Goal: Task Accomplishment & Management: Complete application form

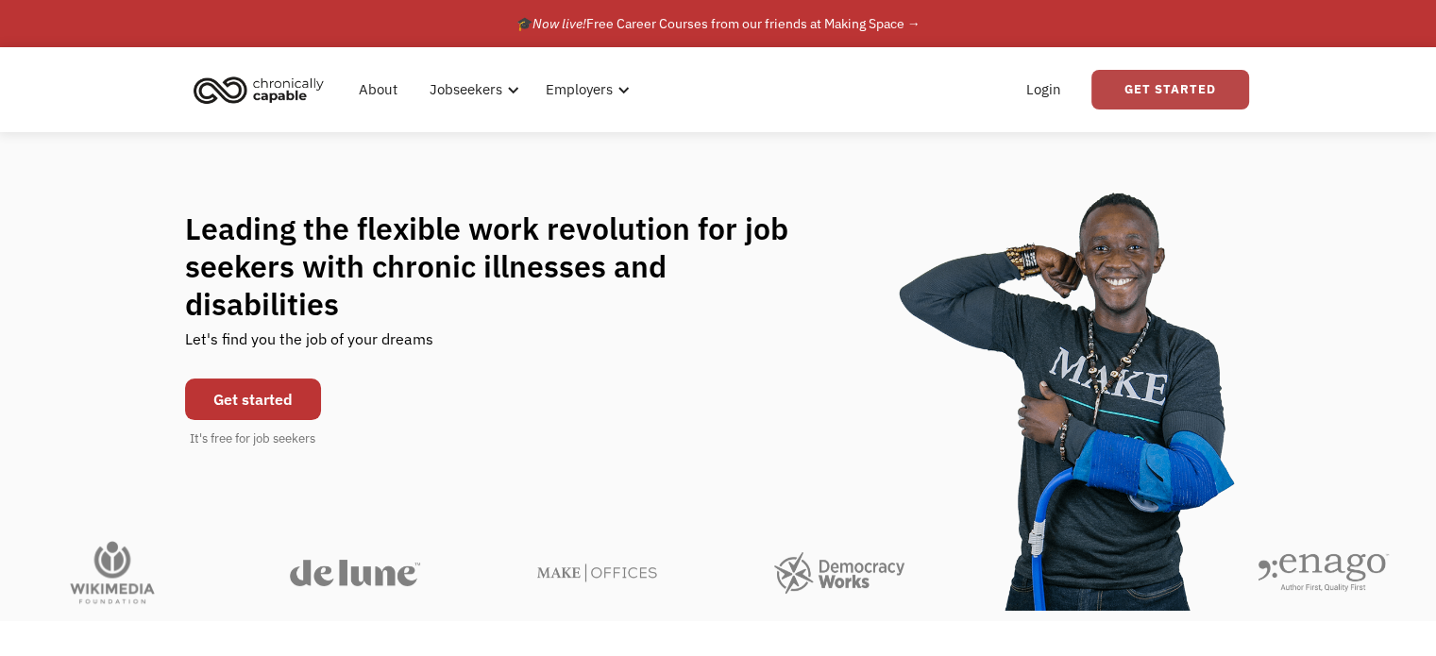
click at [1150, 93] on link "Get Started" at bounding box center [1170, 90] width 158 height 40
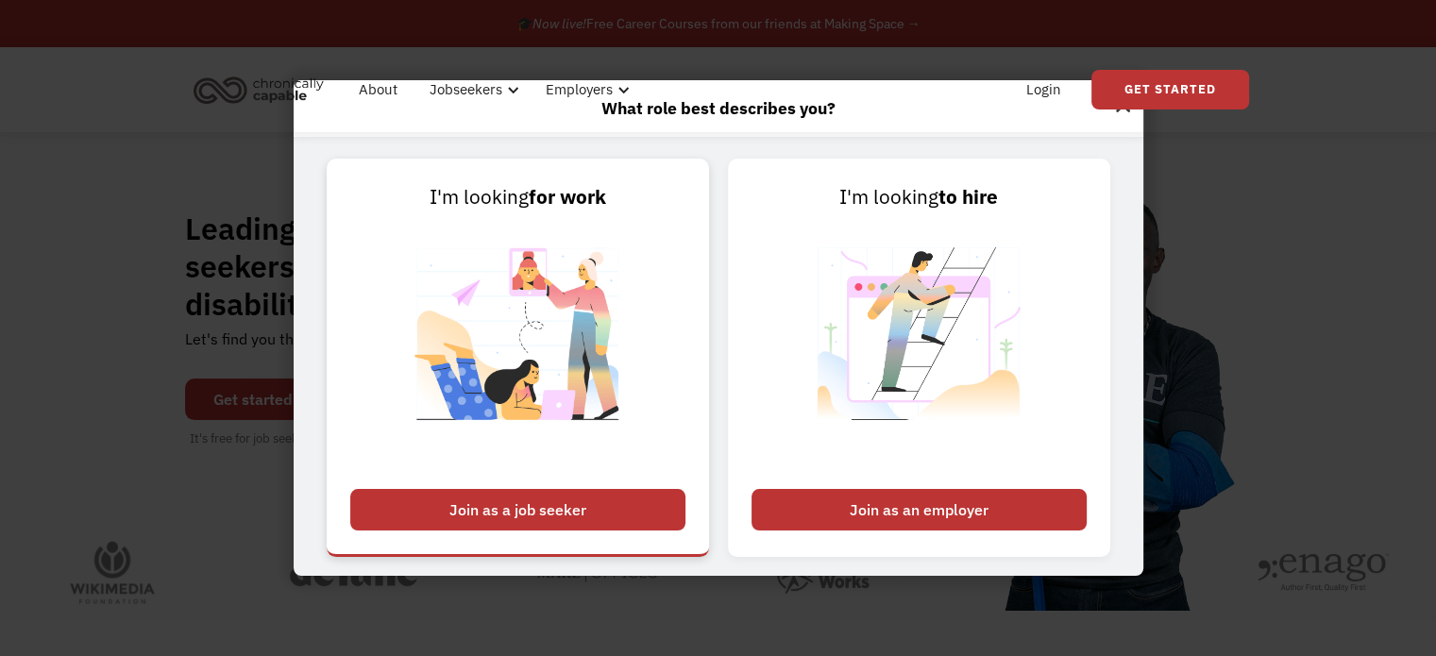
click at [623, 509] on div "Join as a job seeker" at bounding box center [517, 510] width 335 height 42
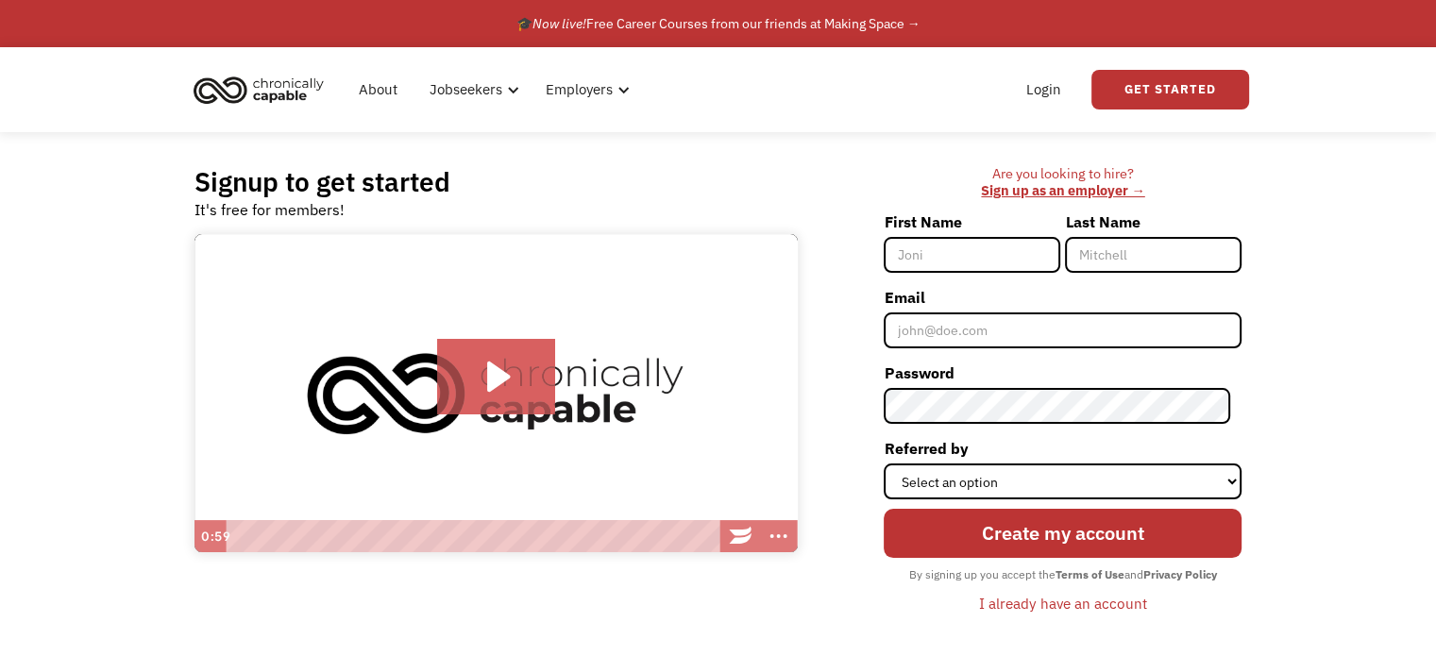
click at [940, 248] on input "First Name" at bounding box center [972, 255] width 177 height 36
type input "Rachael"
type input "[PERSON_NAME]"
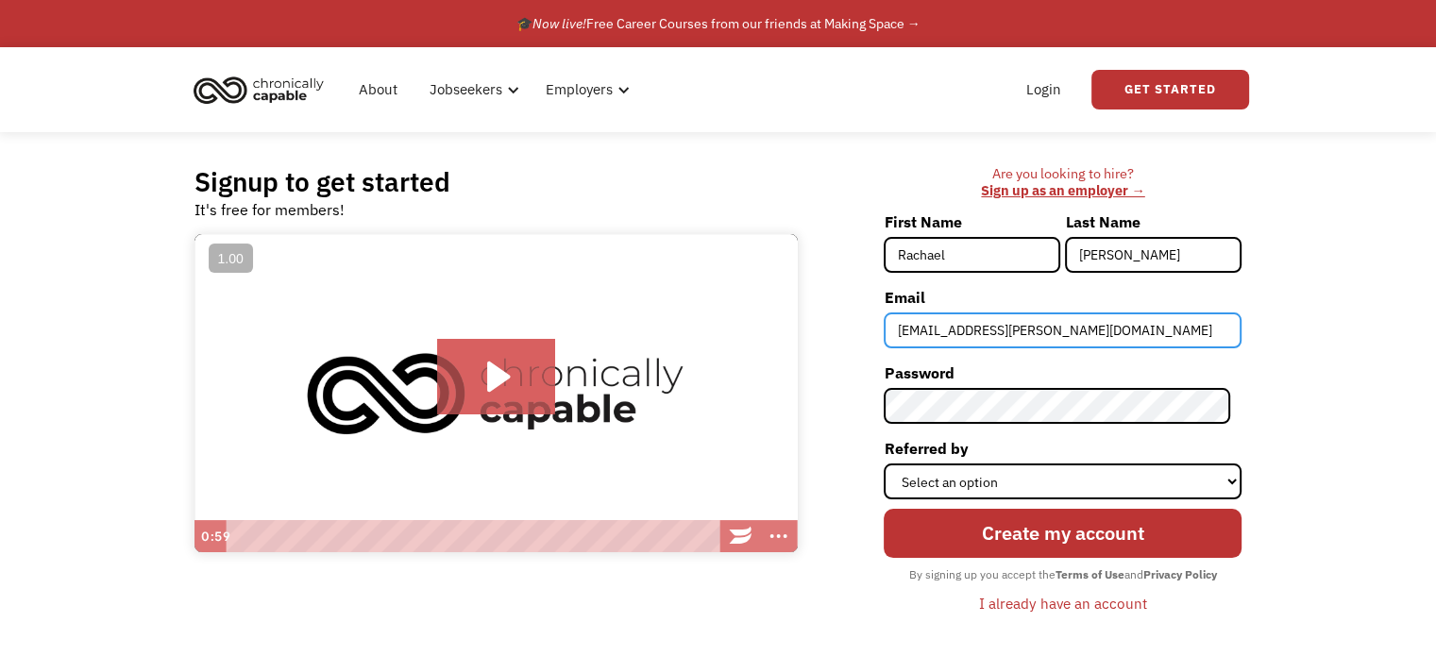
type input "[EMAIL_ADDRESS][PERSON_NAME][DOMAIN_NAME]"
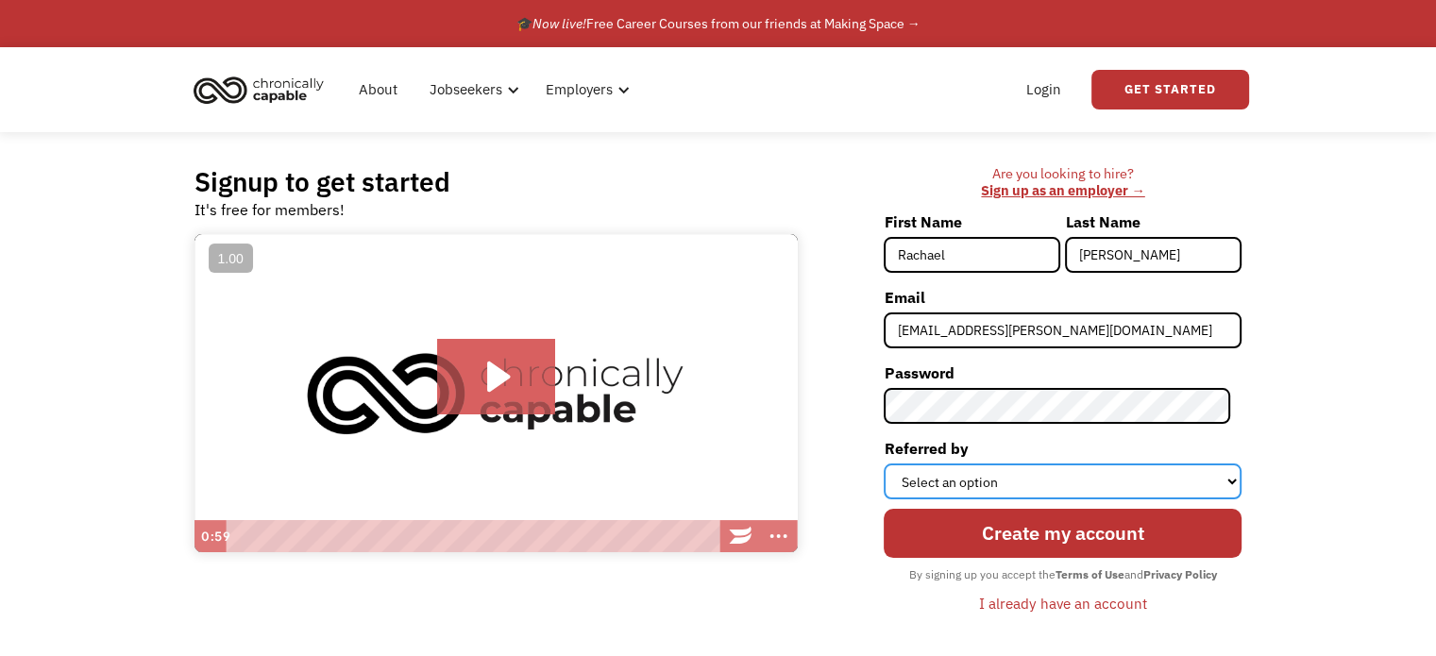
click at [1022, 475] on select "Select an option Instagram Facebook Twitter Search Engine News Article Word of …" at bounding box center [1063, 482] width 358 height 36
click at [1018, 482] on select "Select an option Instagram Facebook Twitter Search Engine News Article Word of …" at bounding box center [1063, 482] width 358 height 36
click at [895, 464] on select "Select an option Instagram Facebook Twitter Search Engine News Article Word of …" at bounding box center [1063, 482] width 358 height 36
click at [1008, 490] on select "Select an option Instagram Facebook Twitter Search Engine News Article Word of …" at bounding box center [1063, 482] width 358 height 36
select select "Other"
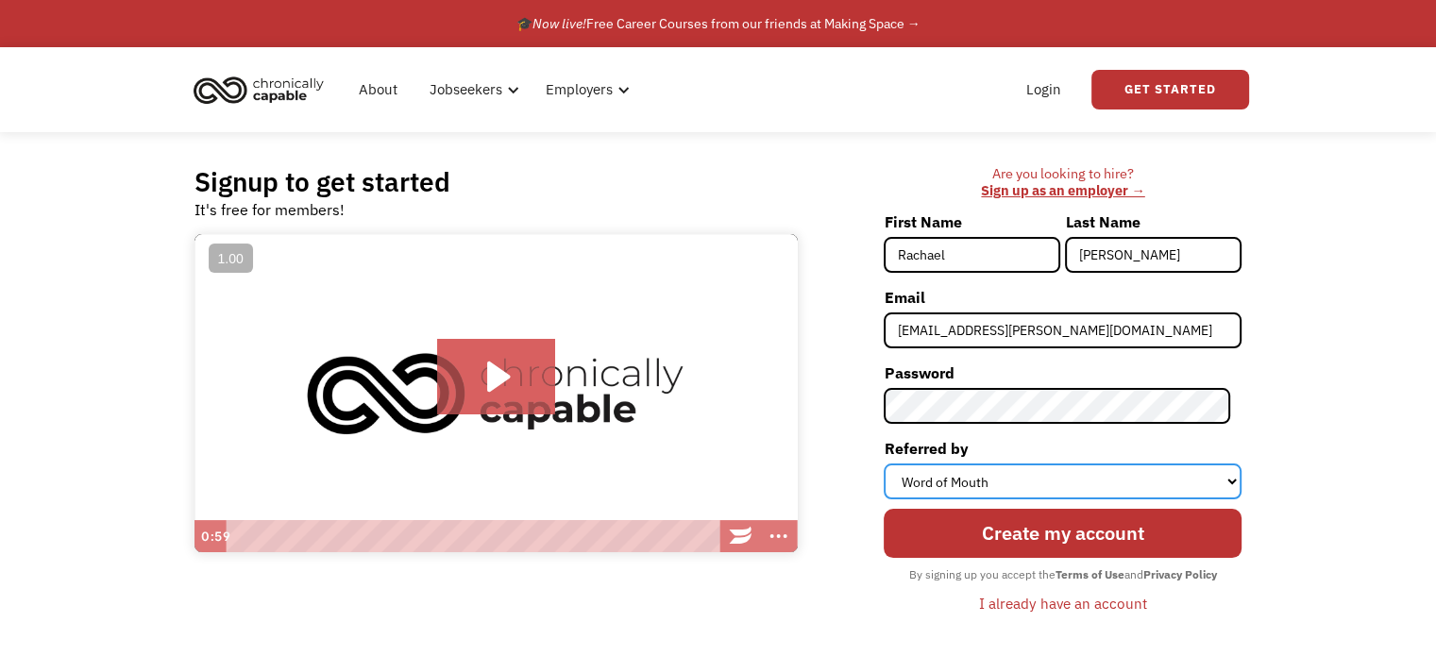
click at [895, 464] on select "Select an option Instagram Facebook Twitter Search Engine News Article Word of …" at bounding box center [1063, 482] width 358 height 36
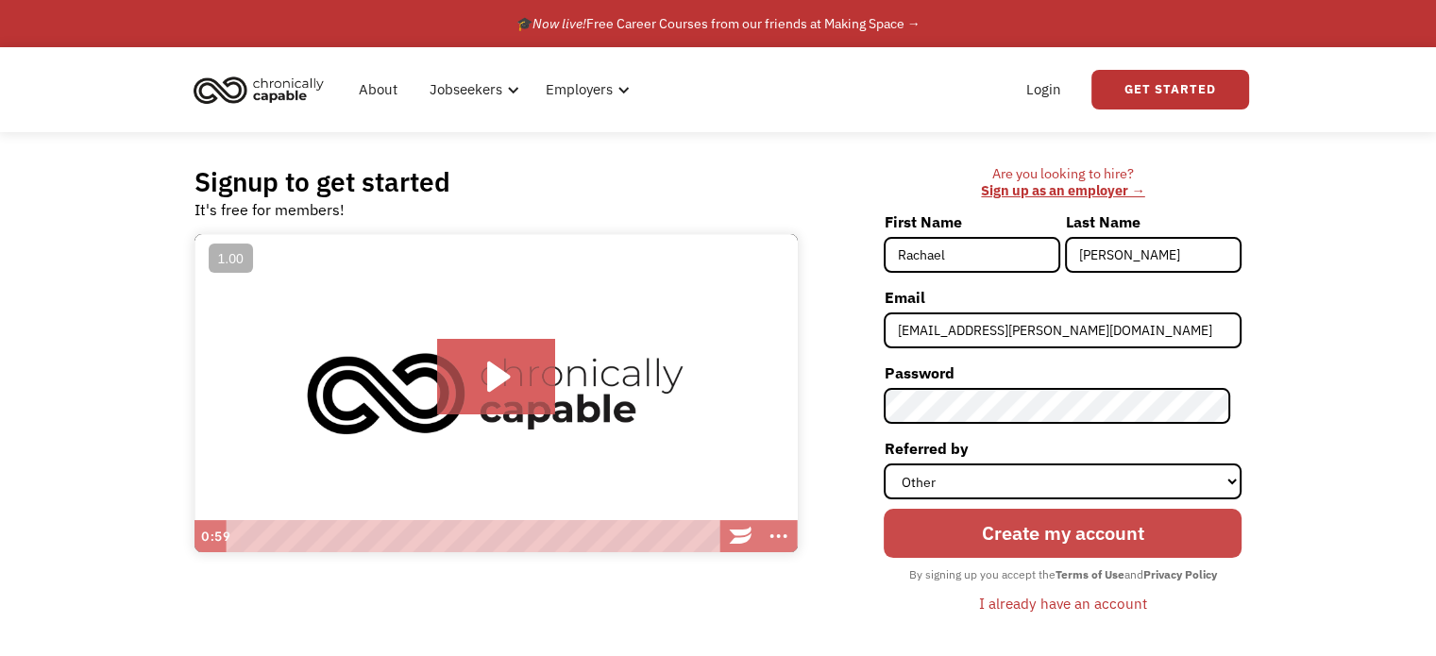
click at [1005, 545] on input "Create my account" at bounding box center [1063, 533] width 358 height 49
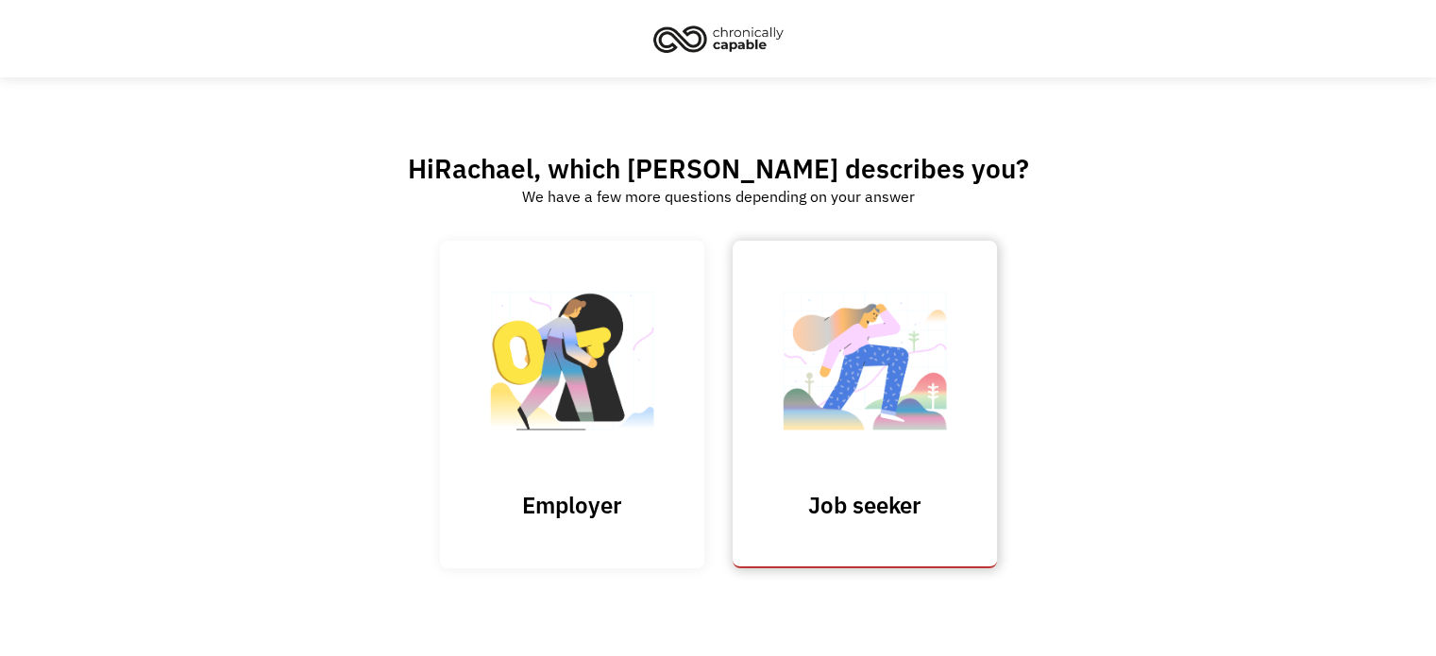
click at [850, 479] on link "Job seeker" at bounding box center [865, 405] width 264 height 328
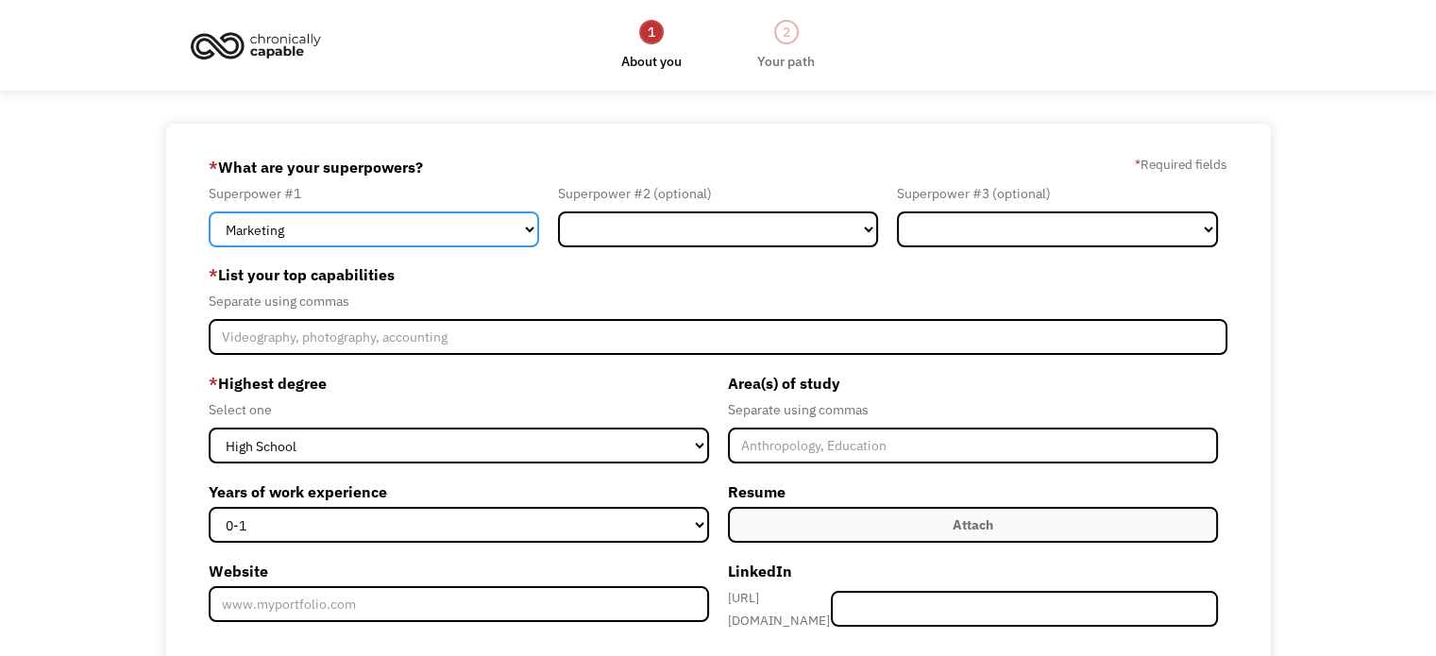
click at [424, 226] on select "Marketing Human Resources Finance Technology Operations Sales Industrial & Manu…" at bounding box center [374, 229] width 330 height 36
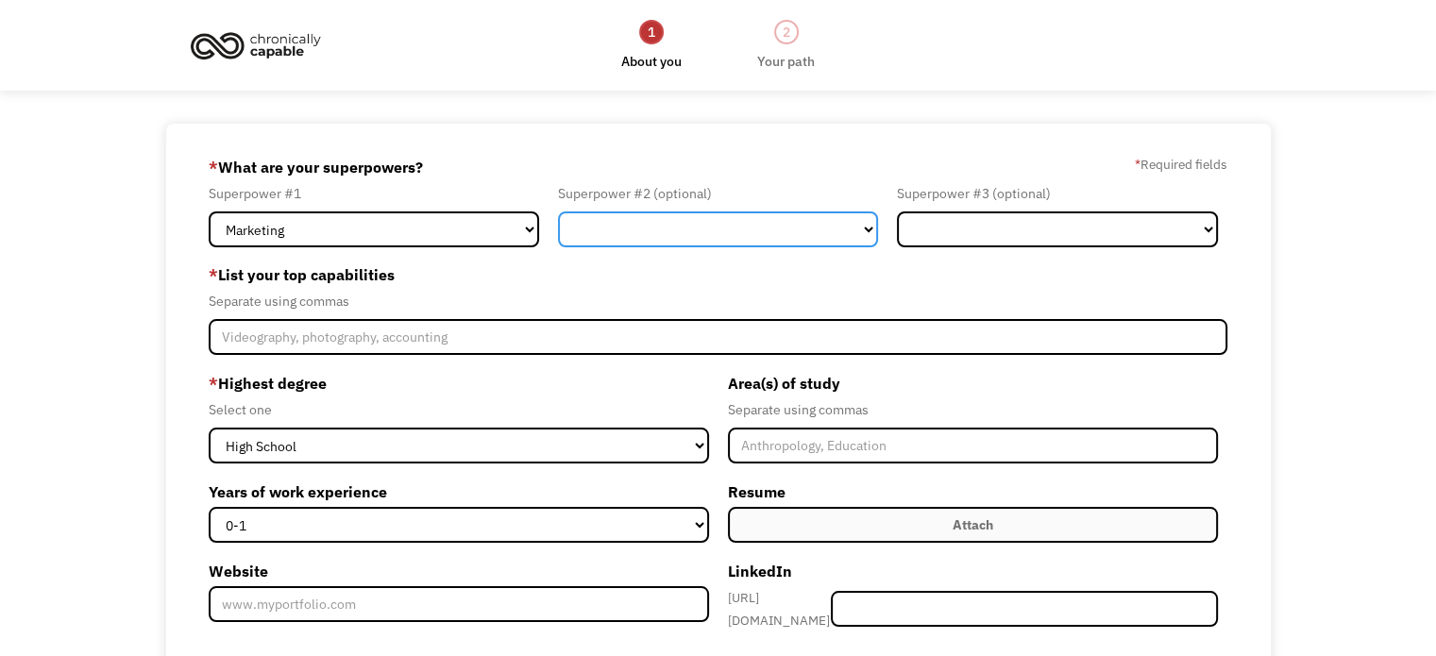
click at [581, 231] on select "Marketing Human Resources Finance Technology Operations Sales Industrial & Manu…" at bounding box center [718, 229] width 321 height 36
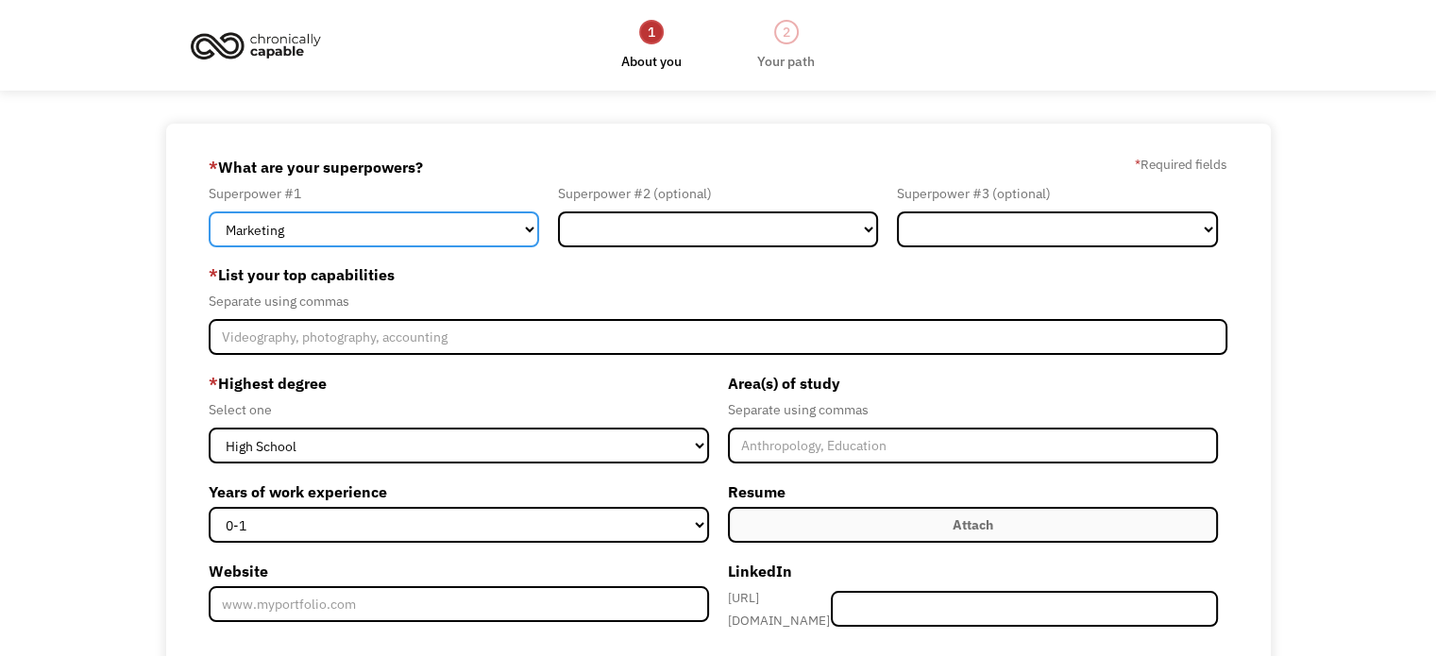
click at [438, 227] on select "Marketing Human Resources Finance Technology Operations Sales Industrial & Manu…" at bounding box center [374, 229] width 330 height 36
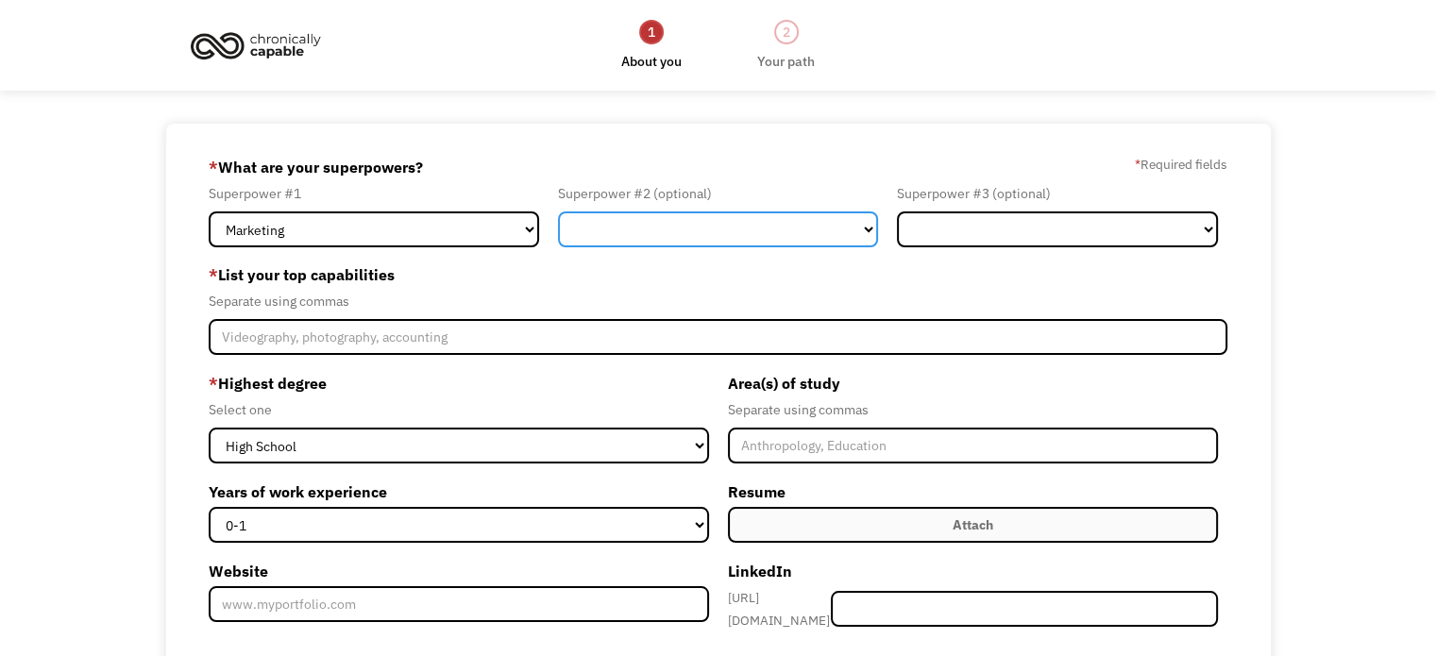
click at [723, 226] on select "Marketing Human Resources Finance Technology Operations Sales Industrial & Manu…" at bounding box center [718, 229] width 321 height 36
select select "Communications & Public Relations"
click at [558, 211] on select "Marketing Human Resources Finance Technology Operations Sales Industrial & Manu…" at bounding box center [718, 229] width 321 height 36
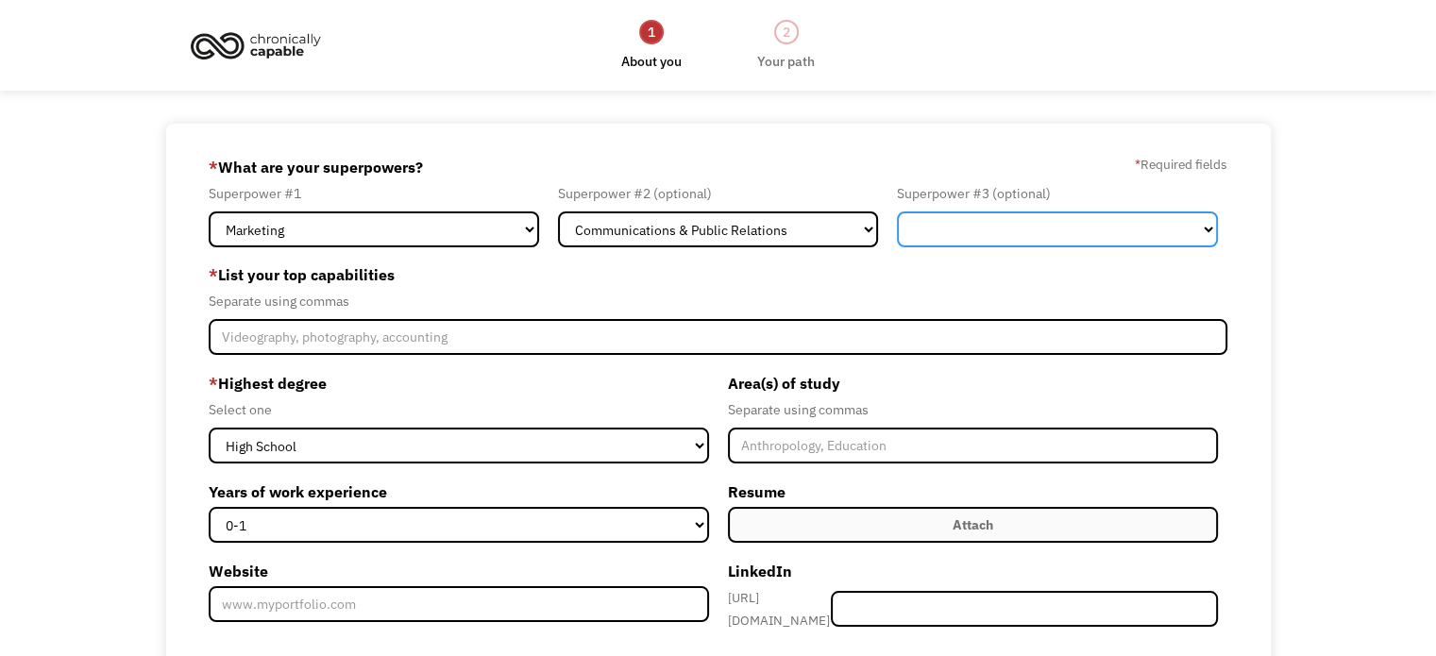
click at [939, 218] on select "Marketing Human Resources Finance Technology Operations Sales Industrial & Manu…" at bounding box center [1057, 229] width 321 height 36
select select "Administration"
click at [897, 211] on select "Marketing Human Resources Finance Technology Operations Sales Industrial & Manu…" at bounding box center [1057, 229] width 321 height 36
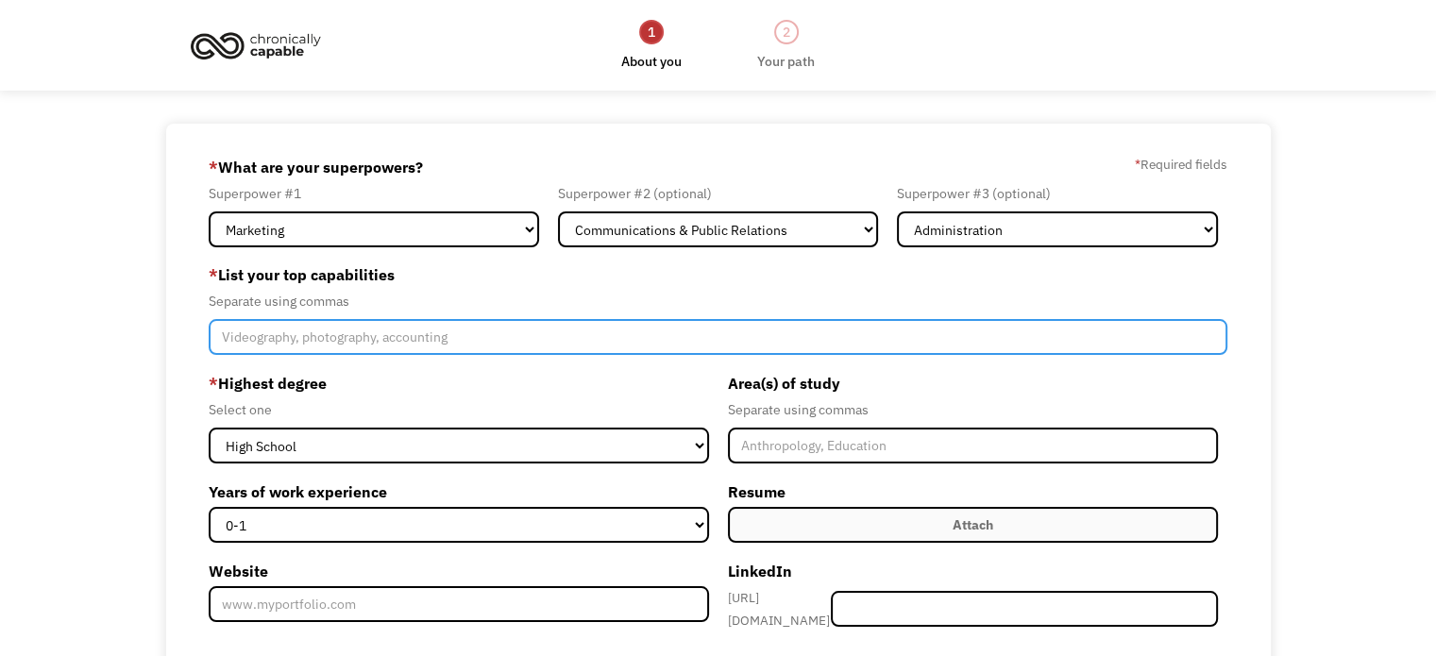
click at [470, 343] on input "Member-Create-Step1" at bounding box center [718, 337] width 1019 height 36
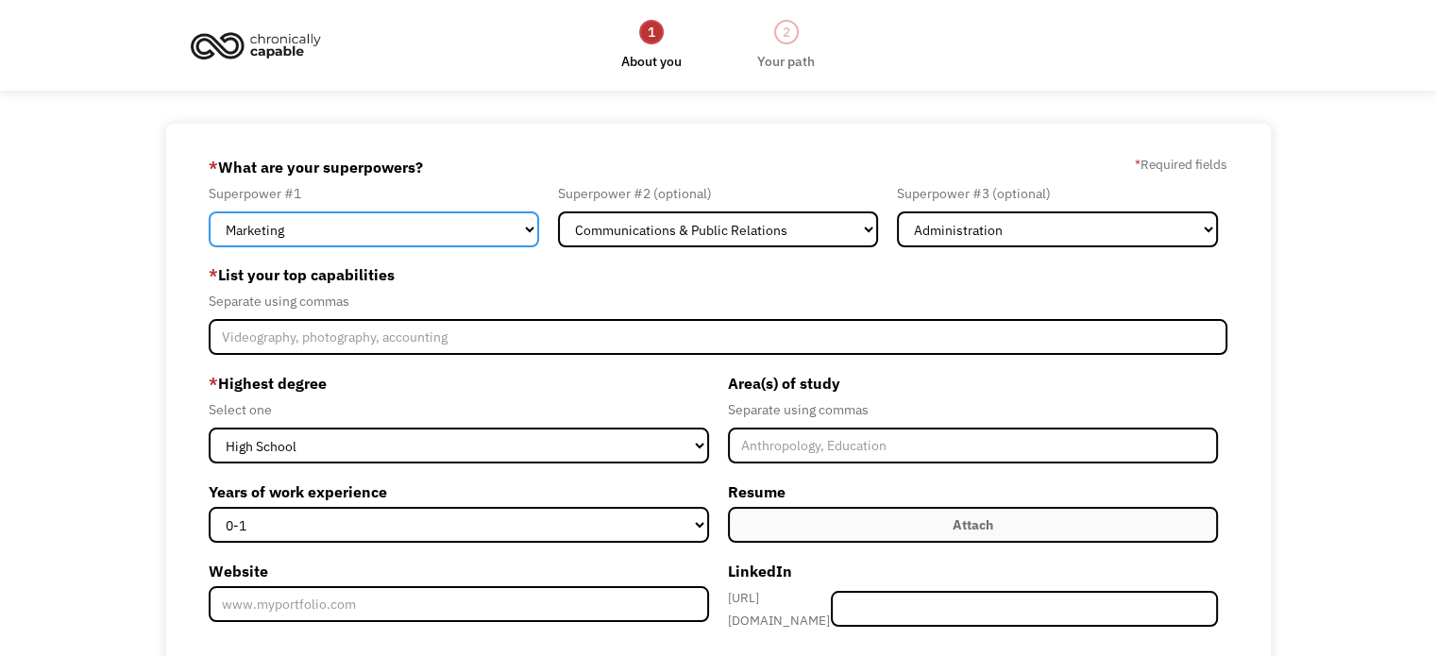
click at [504, 225] on select "Marketing Human Resources Finance Technology Operations Sales Industrial & Manu…" at bounding box center [374, 229] width 330 height 36
select select "Operations"
click at [209, 211] on select "Marketing Human Resources Finance Technology Operations Sales Industrial & Manu…" at bounding box center [374, 229] width 330 height 36
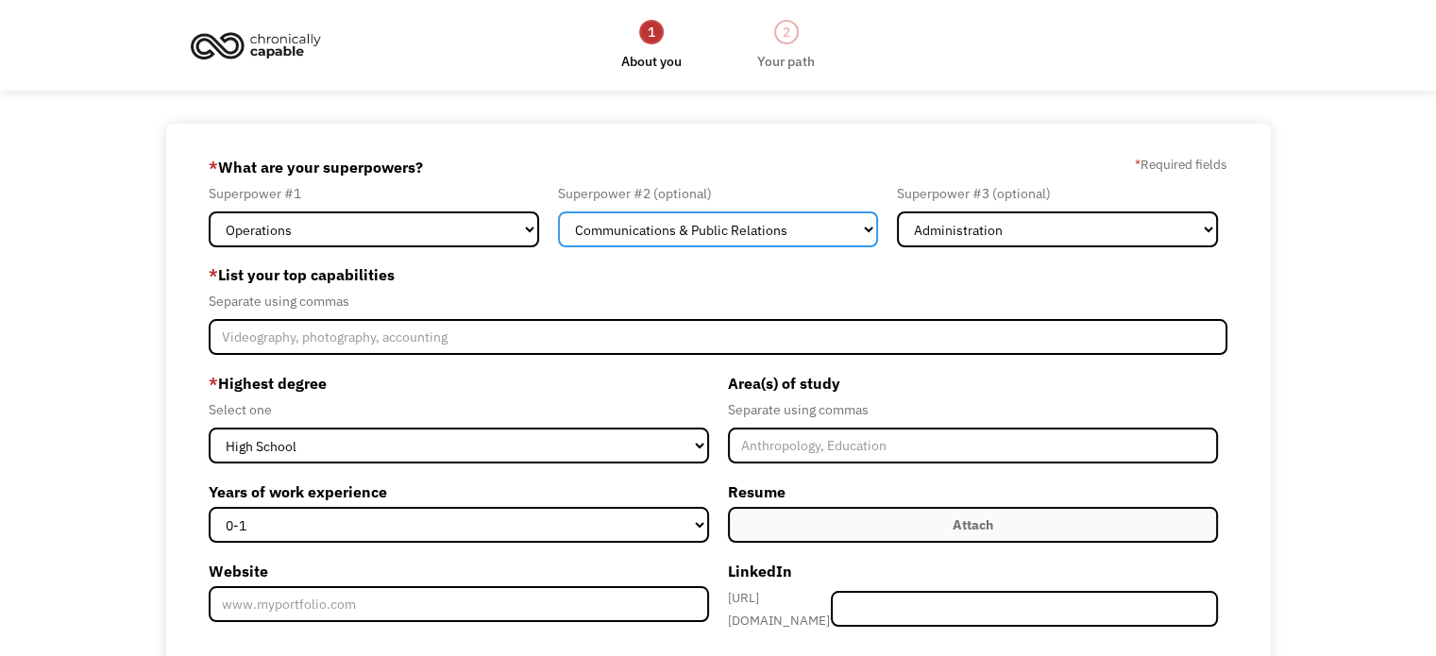
click at [701, 227] on select "Marketing Human Resources Finance Technology Operations Sales Industrial & Manu…" at bounding box center [718, 229] width 321 height 36
click at [627, 233] on select "Marketing Human Resources Finance Technology Operations Sales Industrial & Manu…" at bounding box center [718, 229] width 321 height 36
select select "Marketing"
click at [558, 211] on select "Marketing Human Resources Finance Technology Operations Sales Industrial & Manu…" at bounding box center [718, 229] width 321 height 36
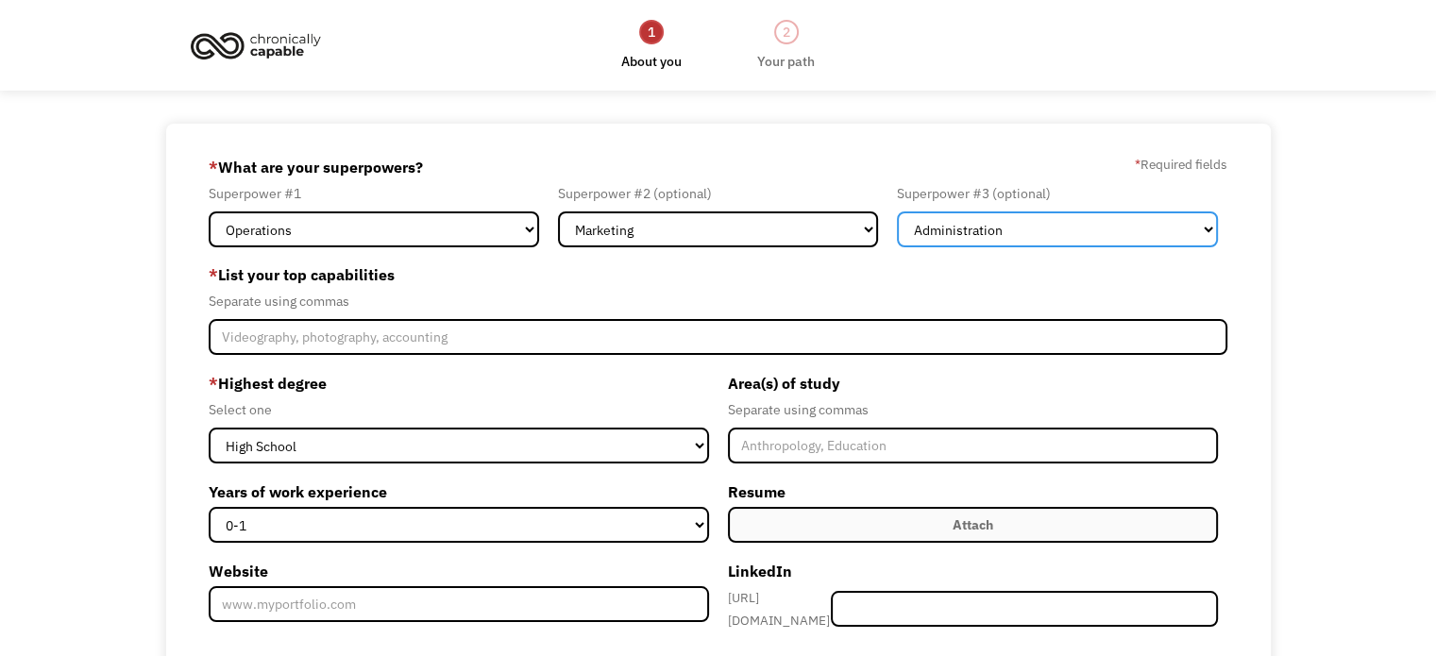
click at [987, 223] on select "Marketing Human Resources Finance Technology Operations Sales Industrial & Manu…" at bounding box center [1057, 229] width 321 height 36
select select "Communications & Public Relations"
click at [897, 211] on select "Marketing Human Resources Finance Technology Operations Sales Industrial & Manu…" at bounding box center [1057, 229] width 321 height 36
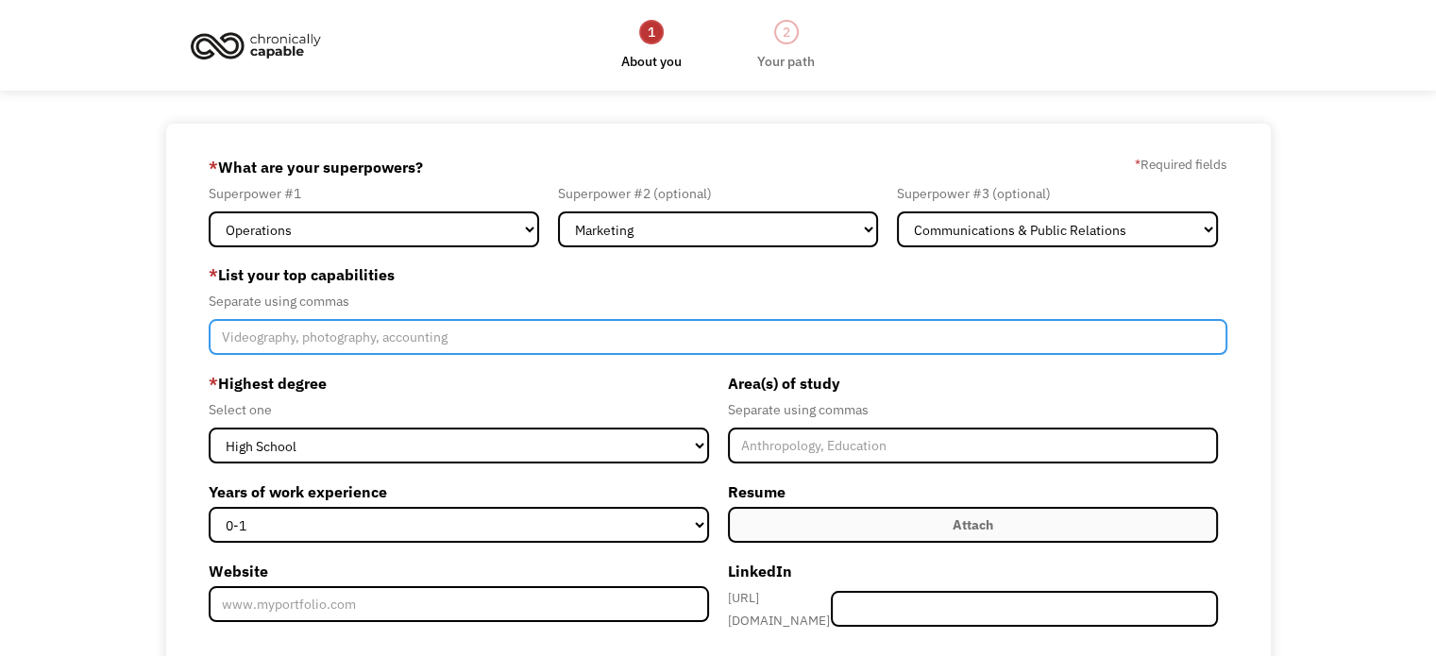
click at [501, 338] on input "Member-Create-Step1" at bounding box center [718, 337] width 1019 height 36
paste input "Event planning and management, program oversight, operations management, market…"
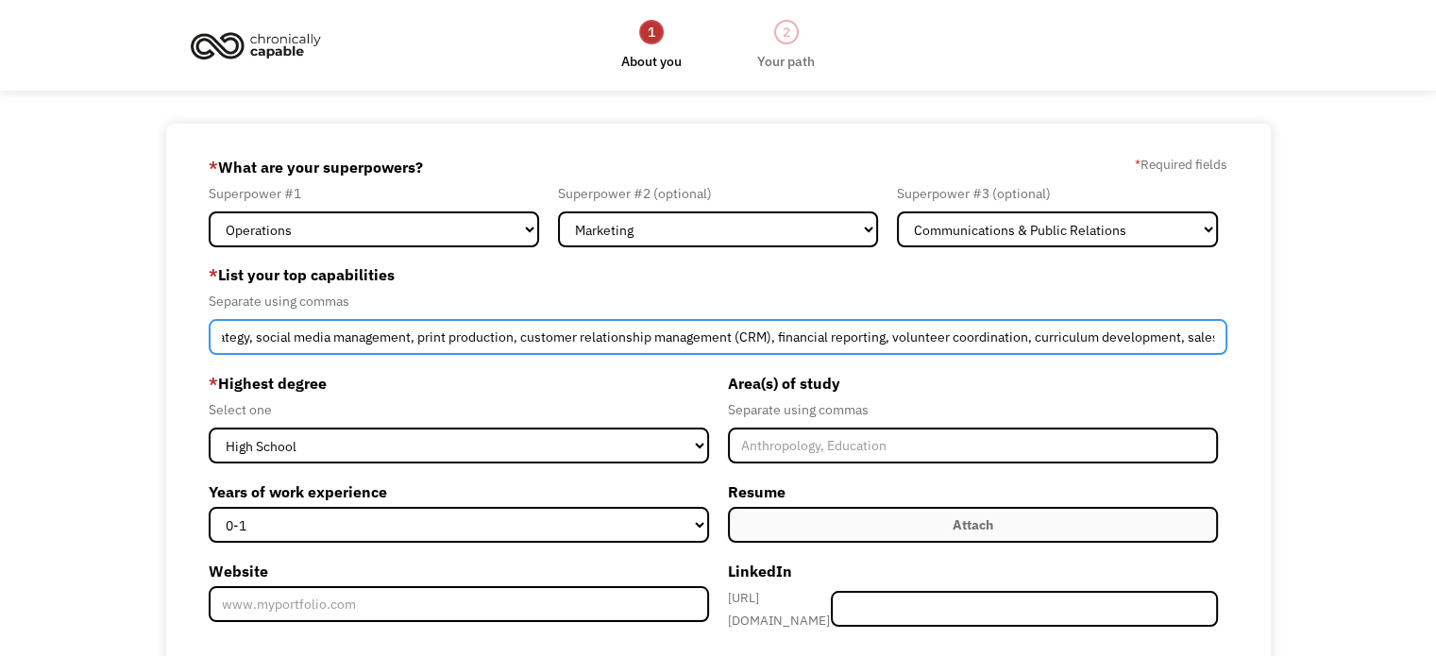
scroll to position [0, 552]
type input "Event planning and management, program oversight, operations management, market…"
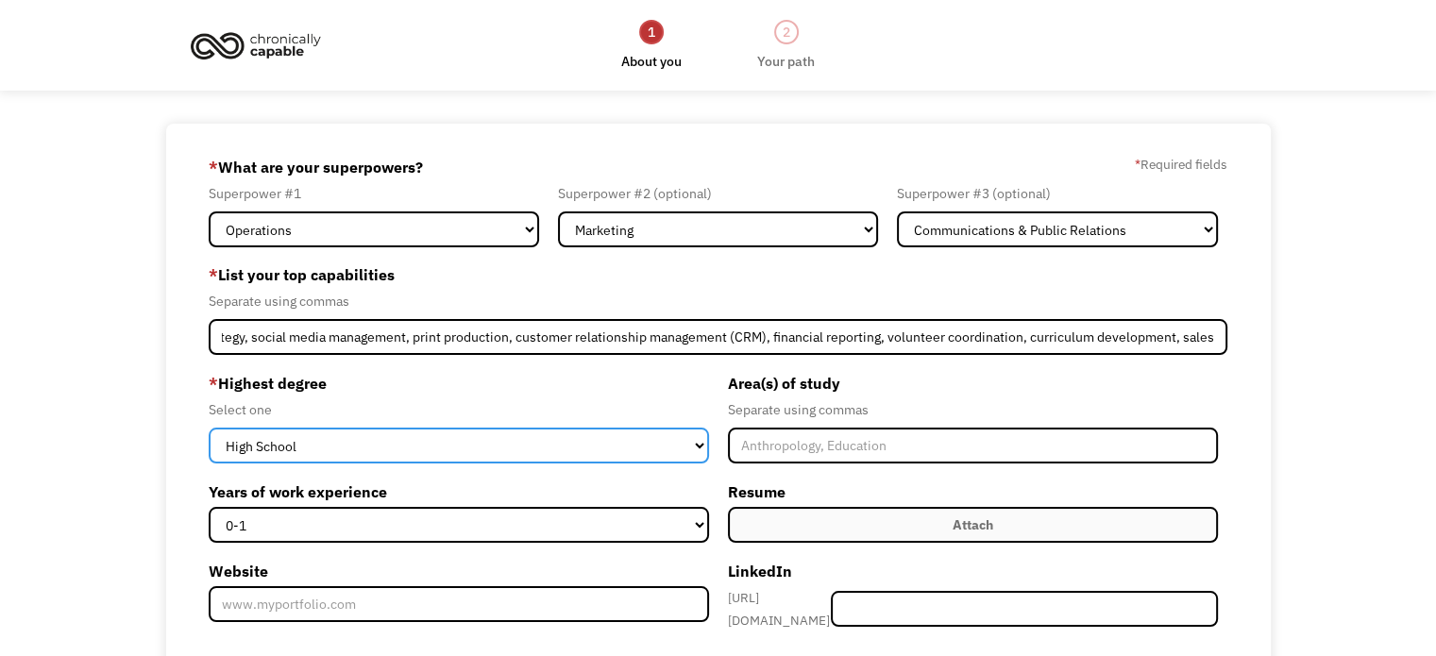
click at [468, 443] on select "High School Associates Bachelors Master's PhD" at bounding box center [458, 446] width 499 height 36
select select "masters"
click at [209, 428] on select "High School Associates Bachelors Master's PhD" at bounding box center [458, 446] width 499 height 36
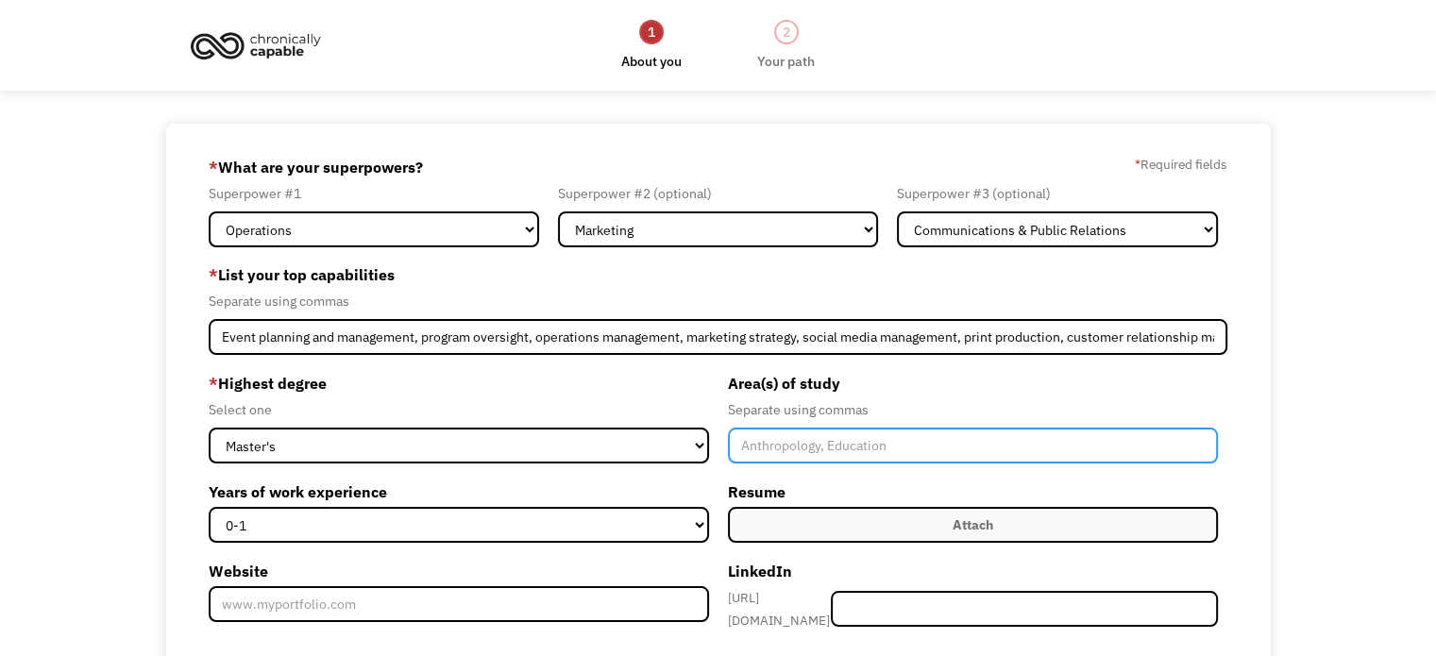
drag, startPoint x: 775, startPoint y: 455, endPoint x: 802, endPoint y: 455, distance: 26.4
click at [776, 455] on input "Member-Create-Step1" at bounding box center [973, 446] width 490 height 36
type input "Social Entrepreneurship"
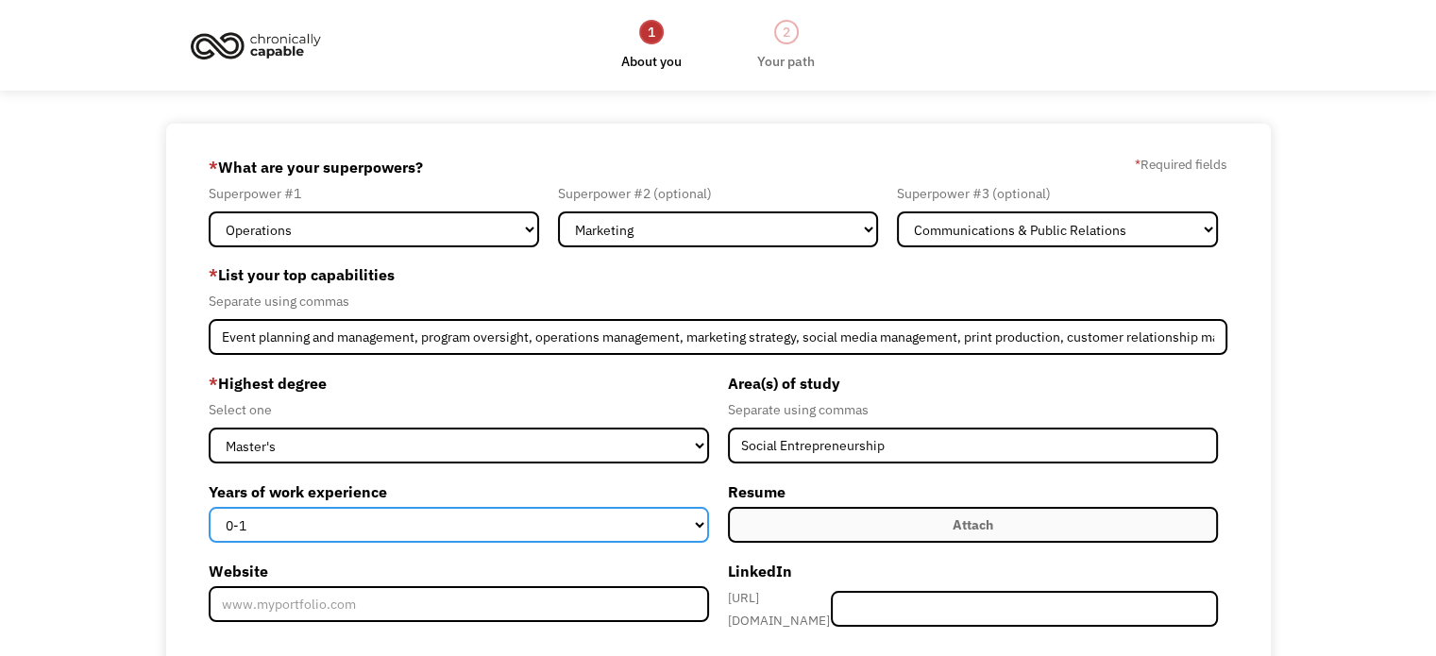
click at [415, 513] on select "0-1 2-4 5-10 11-15 15+" at bounding box center [458, 525] width 499 height 36
click at [209, 507] on select "0-1 2-4 5-10 11-15 15+" at bounding box center [458, 525] width 499 height 36
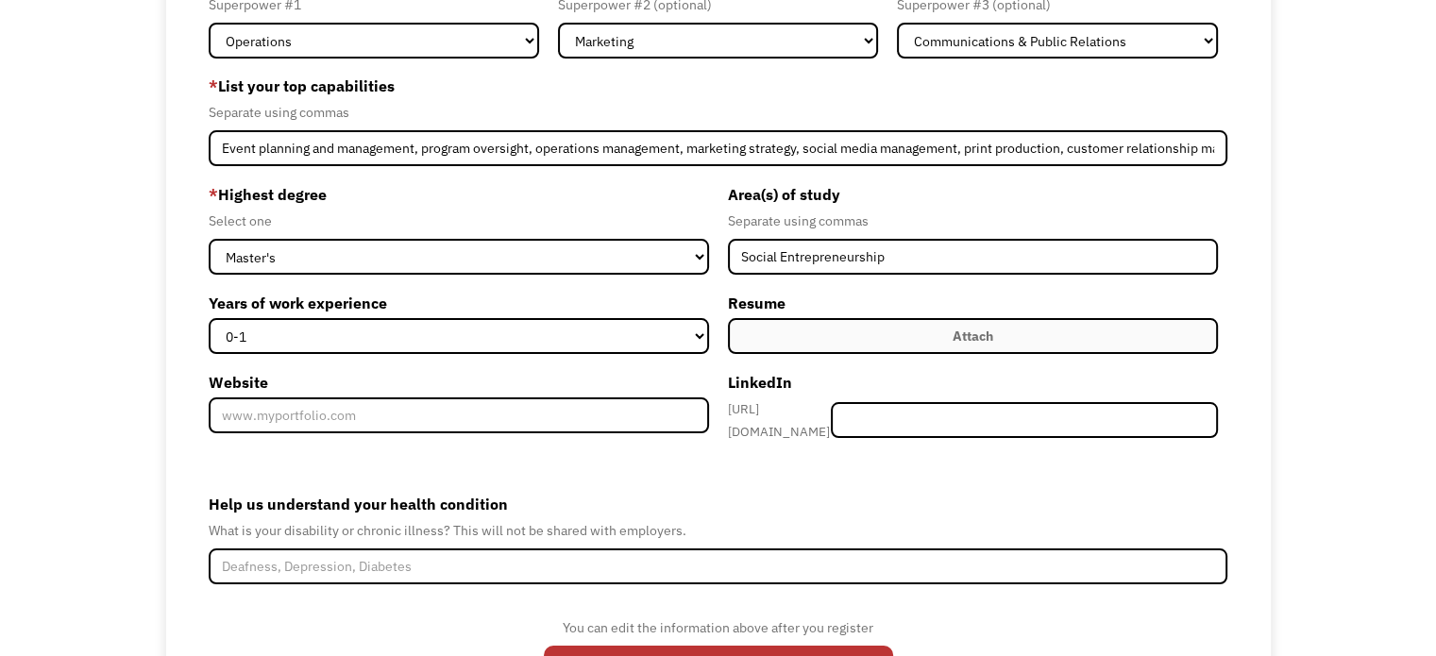
click at [866, 337] on label "Attach" at bounding box center [973, 336] width 490 height 36
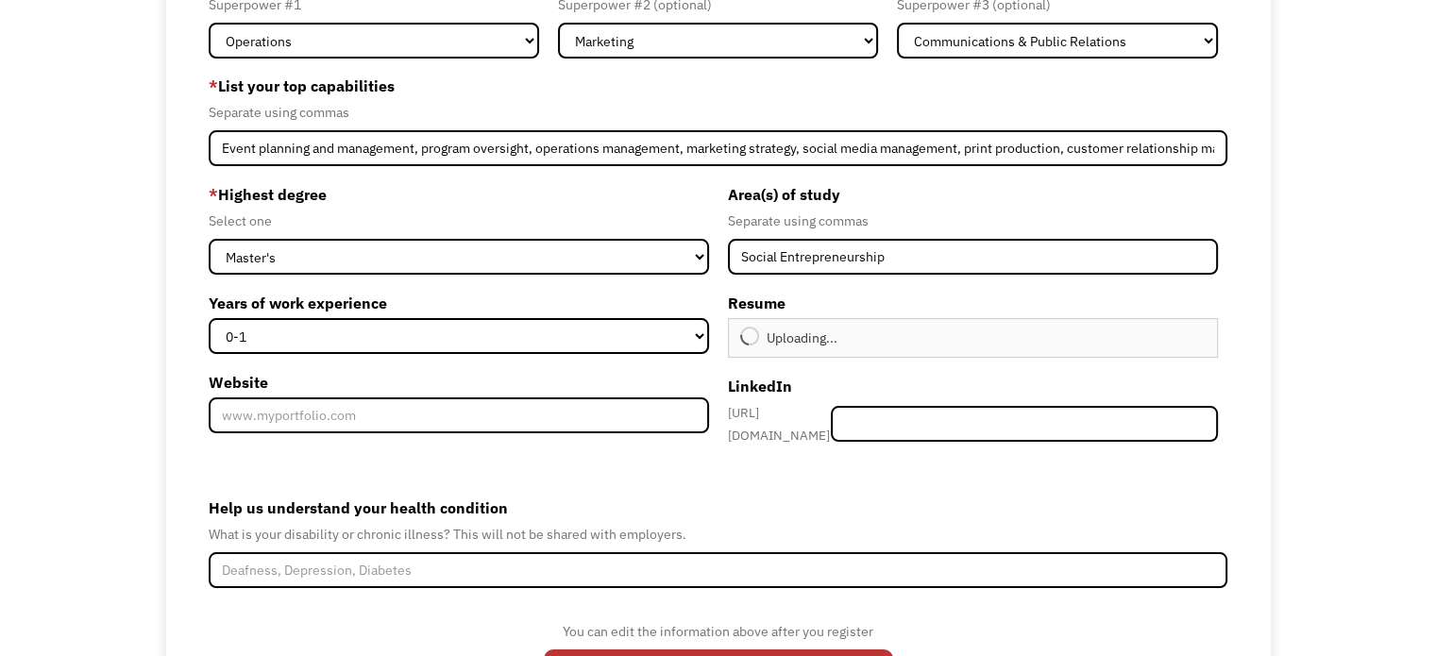
type input "Continue"
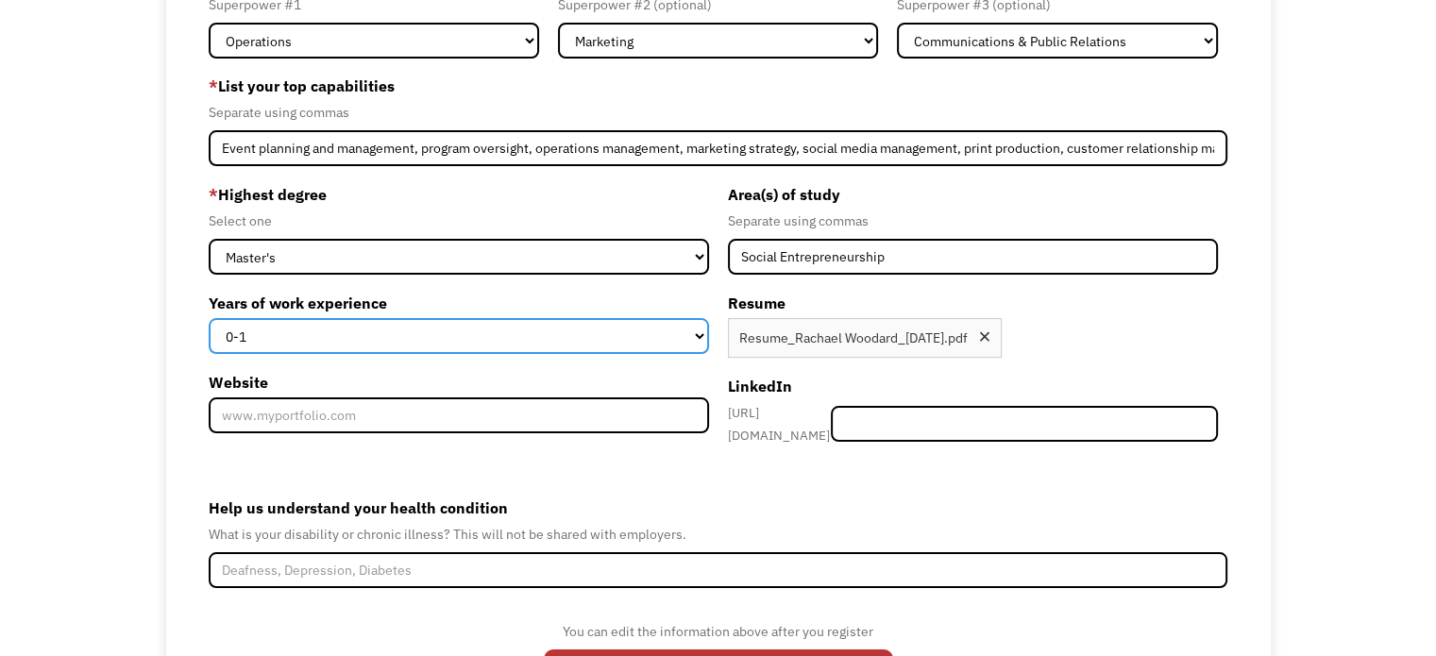
click at [432, 345] on select "0-1 2-4 5-10 11-15 15+" at bounding box center [458, 336] width 499 height 36
select select "5-10"
click at [209, 318] on select "0-1 2-4 5-10 11-15 15+" at bounding box center [458, 336] width 499 height 36
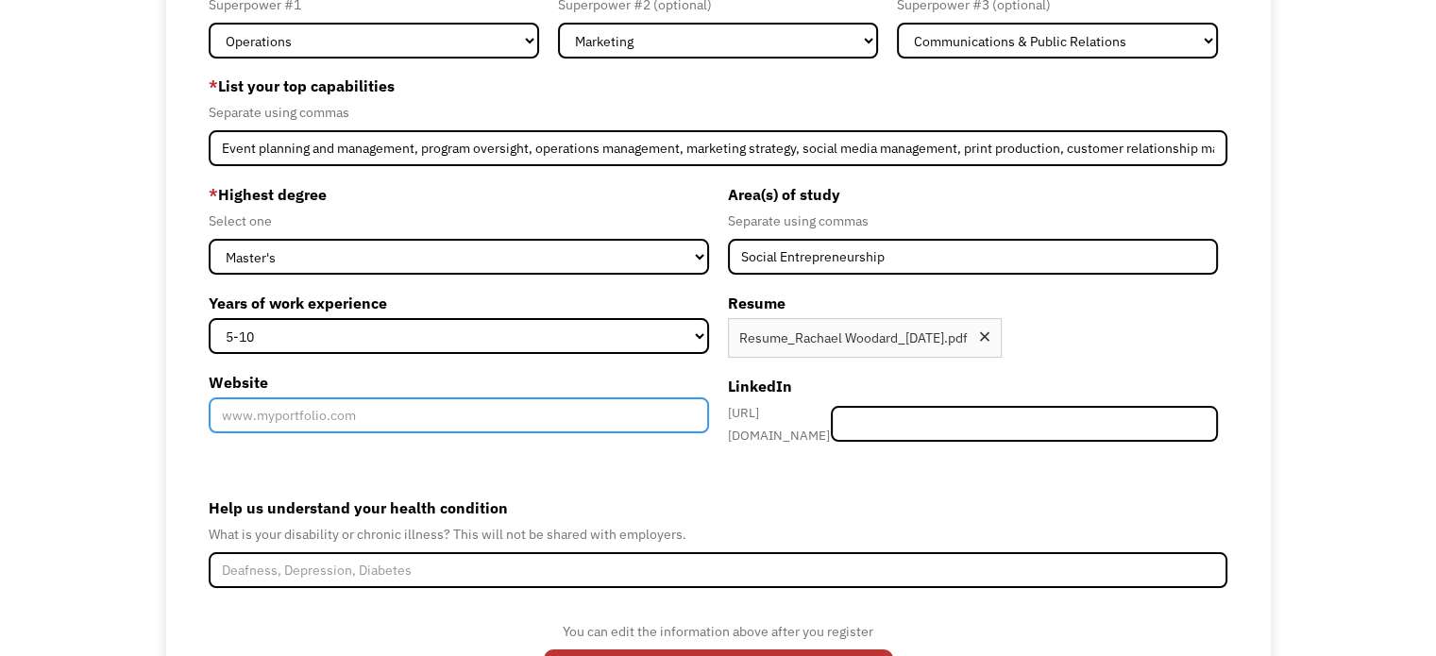
click at [407, 426] on input "Website" at bounding box center [458, 415] width 499 height 36
paste input "https://www.canva.com/design/DAFJH1McRzI/Yy5ww1lbtv_KMbIneO1Suw/edit?utm_conten…"
type input "https://www.canva.com/design/DAFJH1McRzI/Yy5ww1lbtv_KMbIneO1Suw/edit?utm_conten…"
drag, startPoint x: 699, startPoint y: 424, endPoint x: 75, endPoint y: 392, distance: 624.9
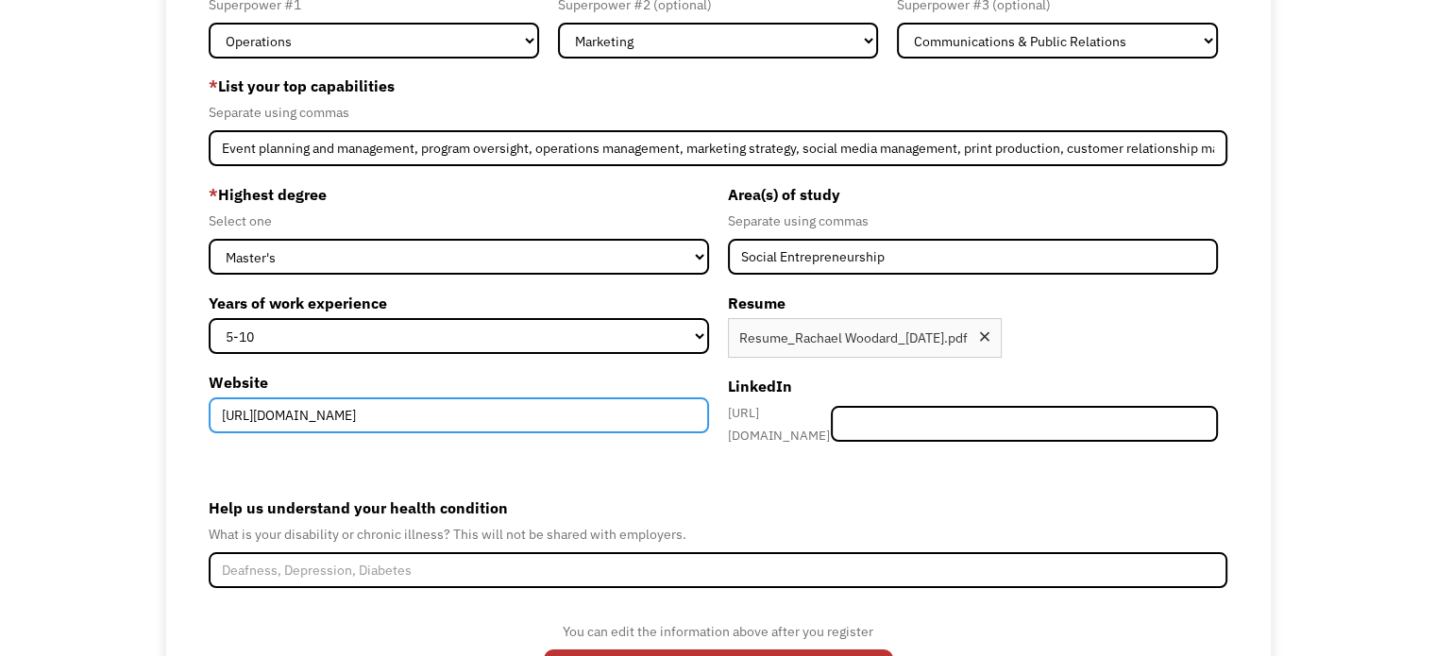
click at [75, 392] on div "68af4d1007df33376676e74f rachael.a.allman@gmail.com Rachael Woodard Other * Wha…" at bounding box center [718, 337] width 1436 height 805
paste input "[URL][DOMAIN_NAME]"
type input "[URL][DOMAIN_NAME]"
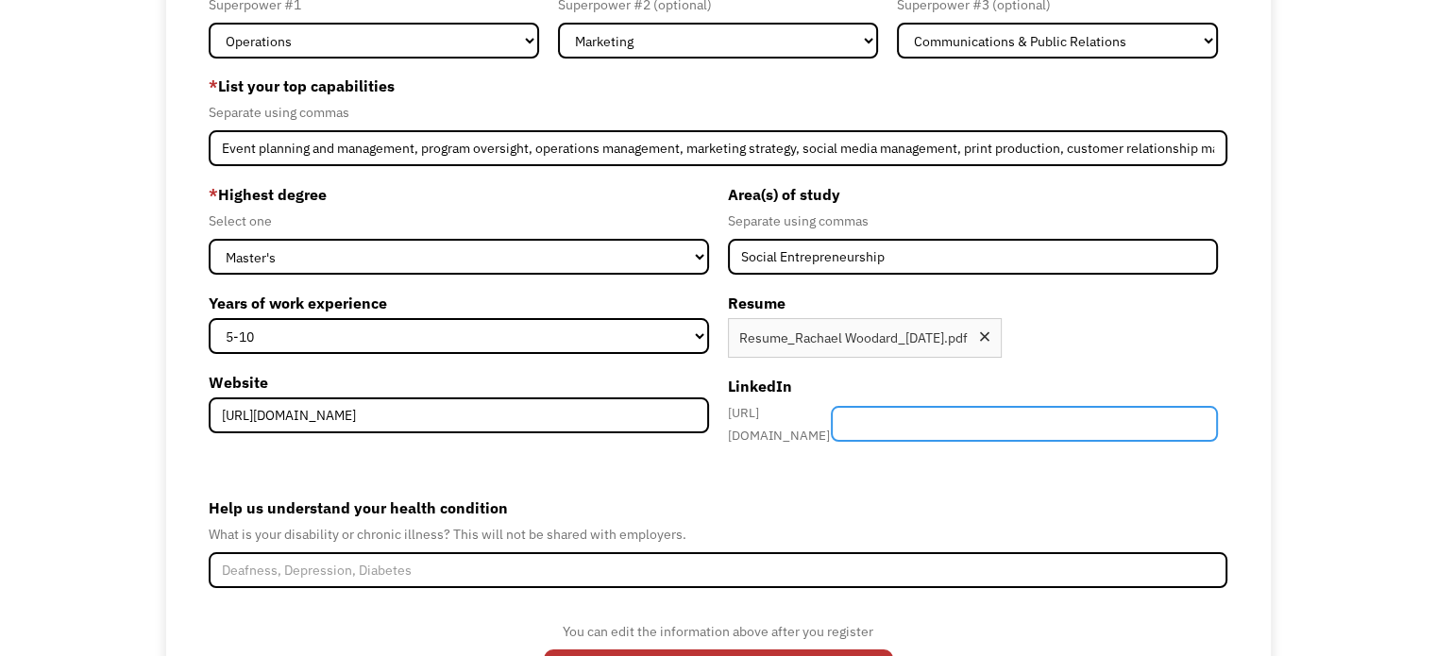
click at [952, 411] on input "Member-Create-Step1" at bounding box center [1024, 424] width 387 height 36
paste input "rachaelwoodard/"
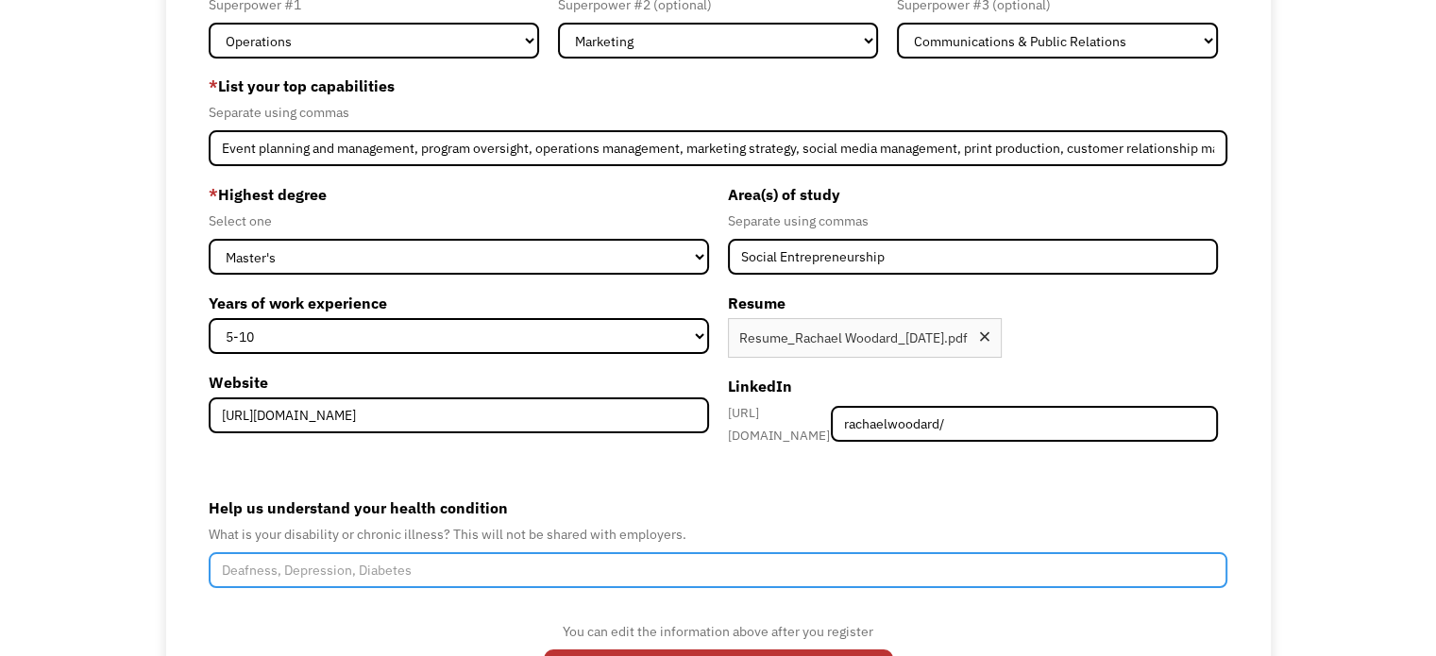
click at [703, 566] on input "Help us understand your health condition" at bounding box center [718, 570] width 1019 height 36
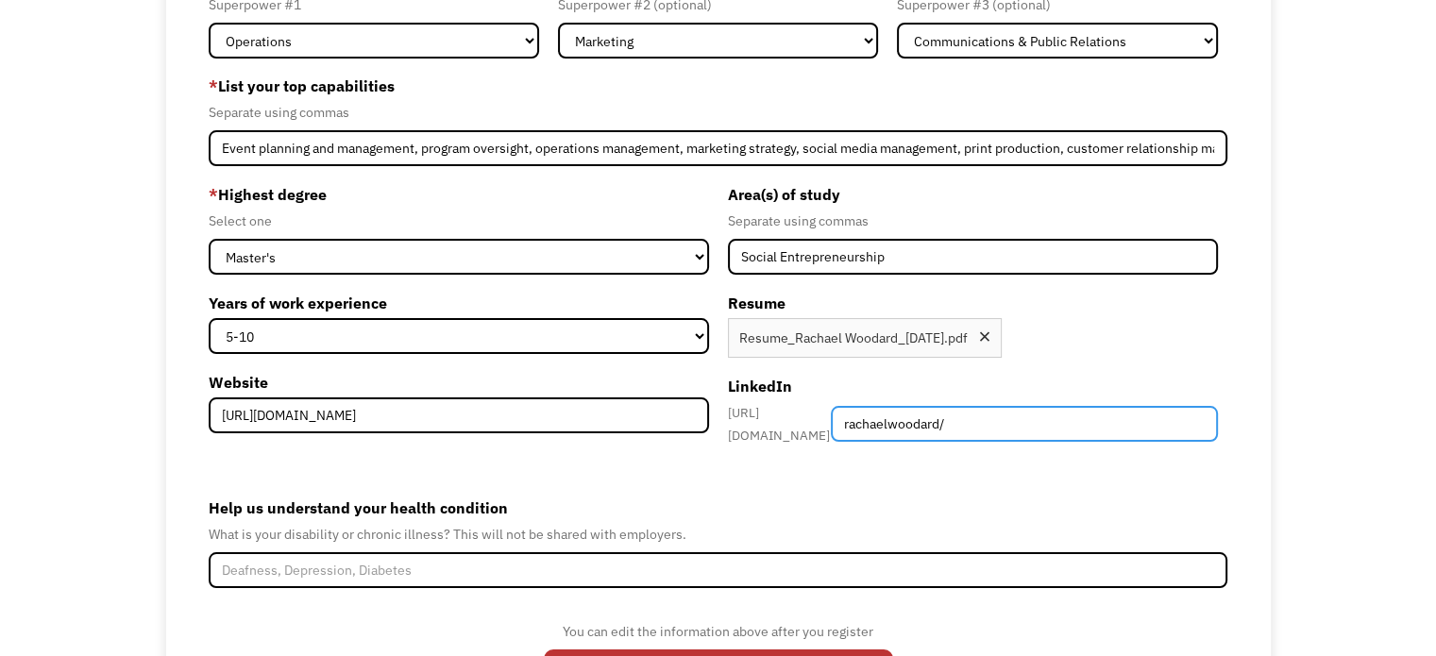
click at [1033, 415] on input "rachaelwoodard/" at bounding box center [1024, 424] width 387 height 36
type input "rachaelwoodard"
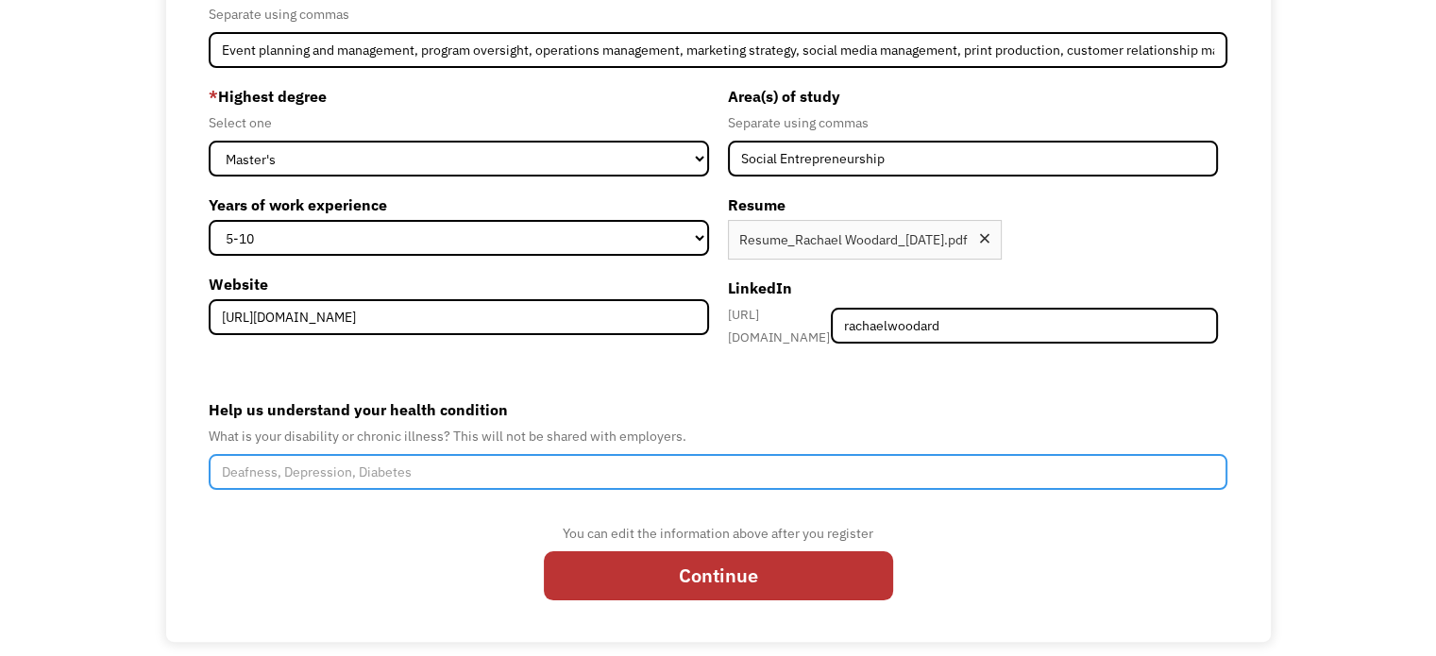
scroll to position [295, 0]
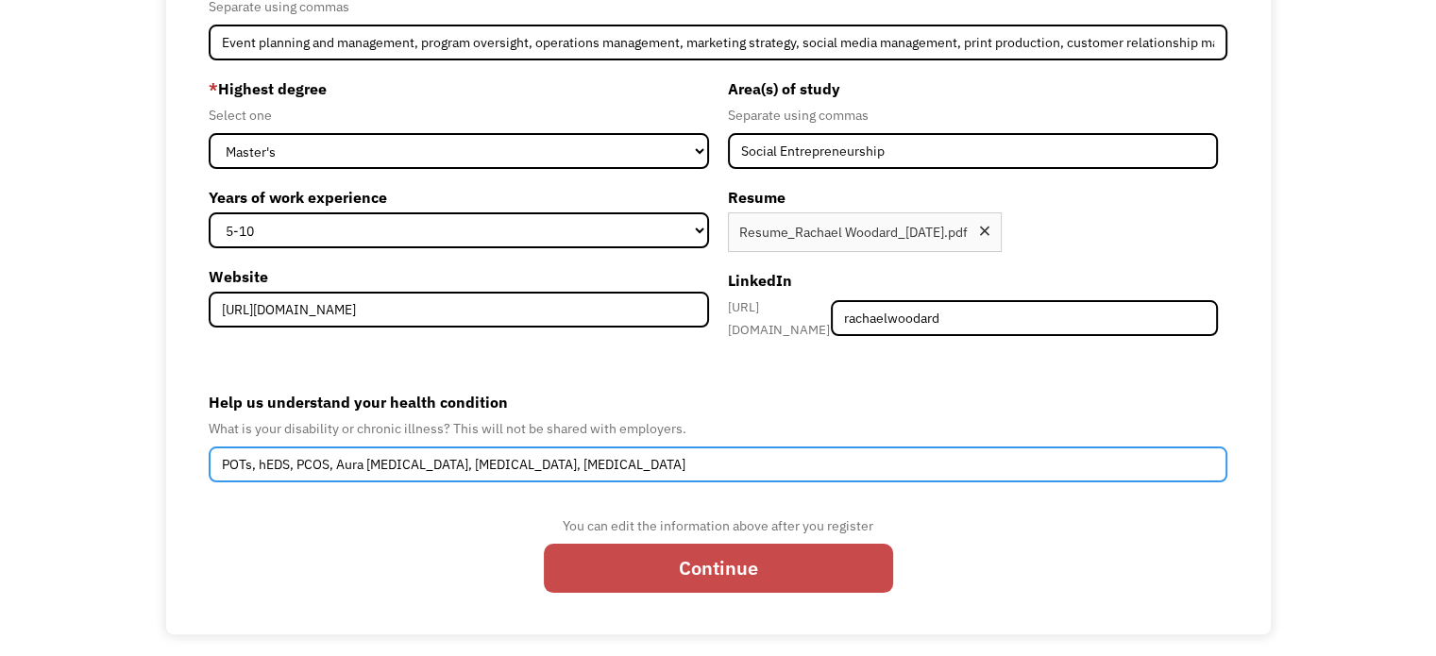
type input "POTs, hEDS, PCOS, Aura Migraines, Fibromyalgia, Degenerative Disc Disease"
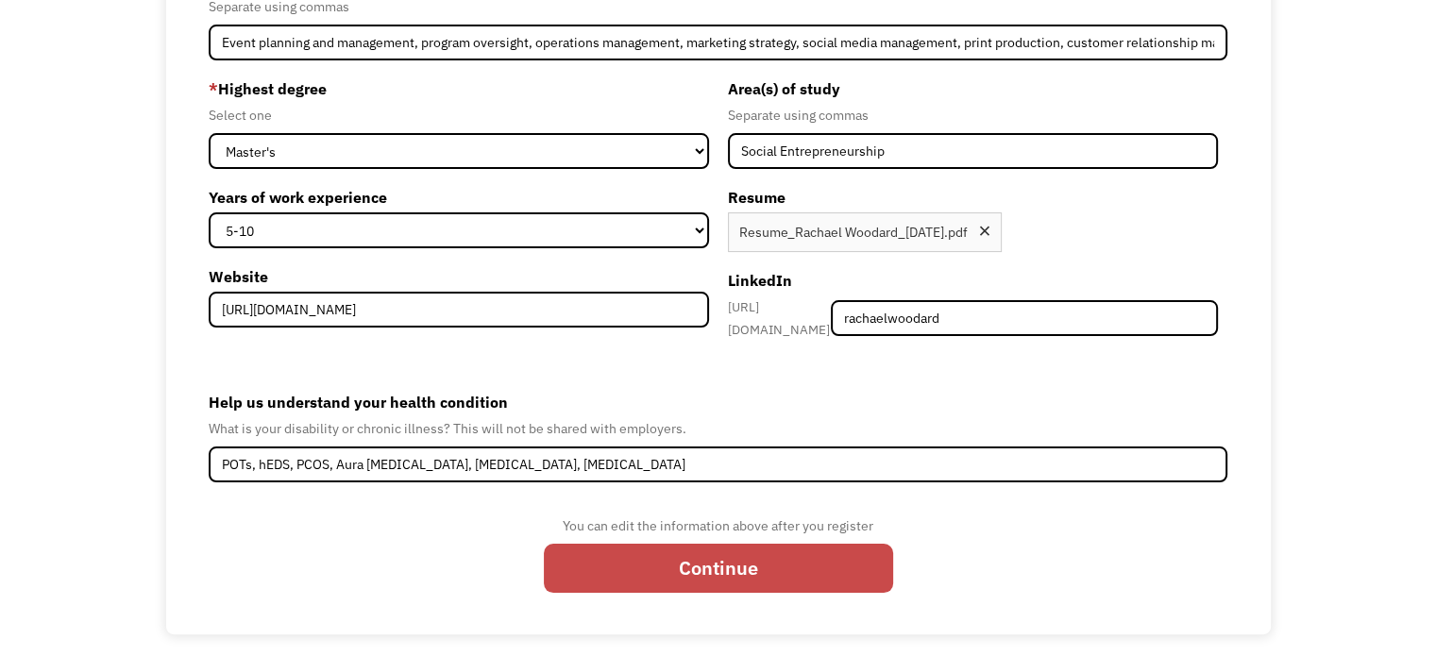
click at [624, 558] on input "Continue" at bounding box center [718, 568] width 349 height 49
type input "Please wait..."
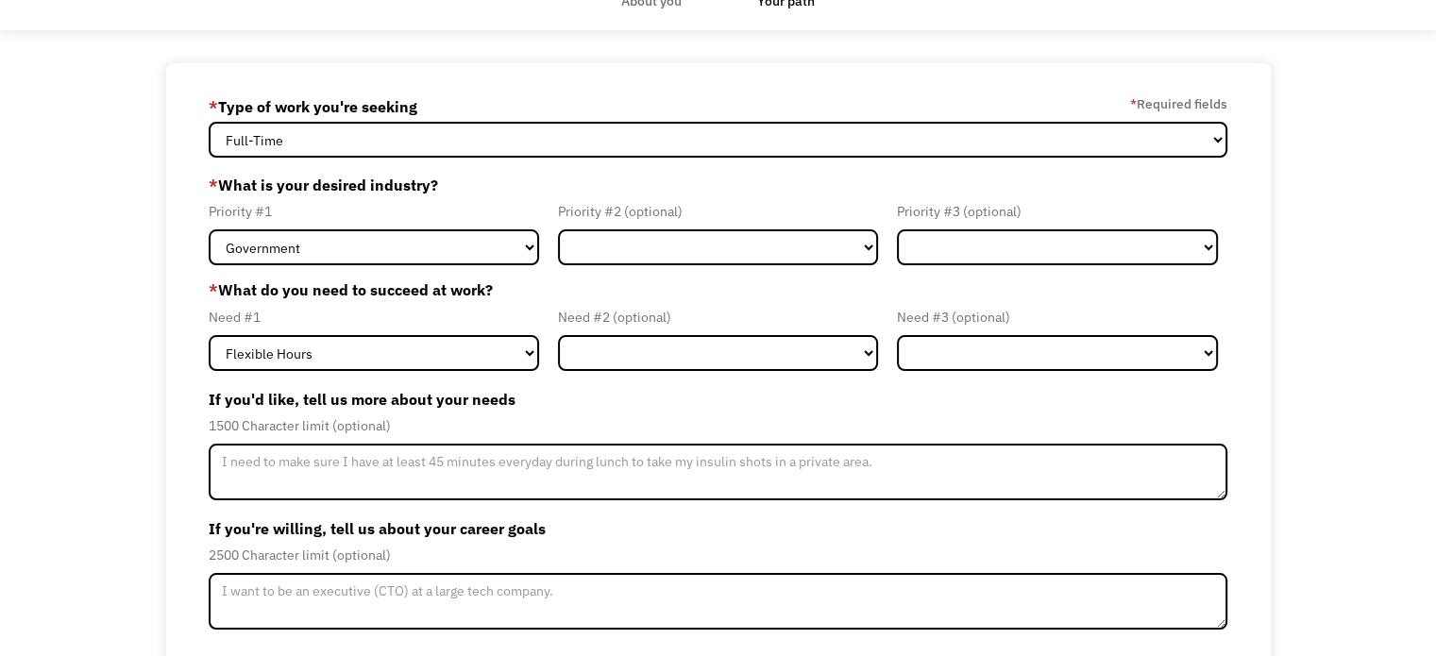
scroll to position [94, 0]
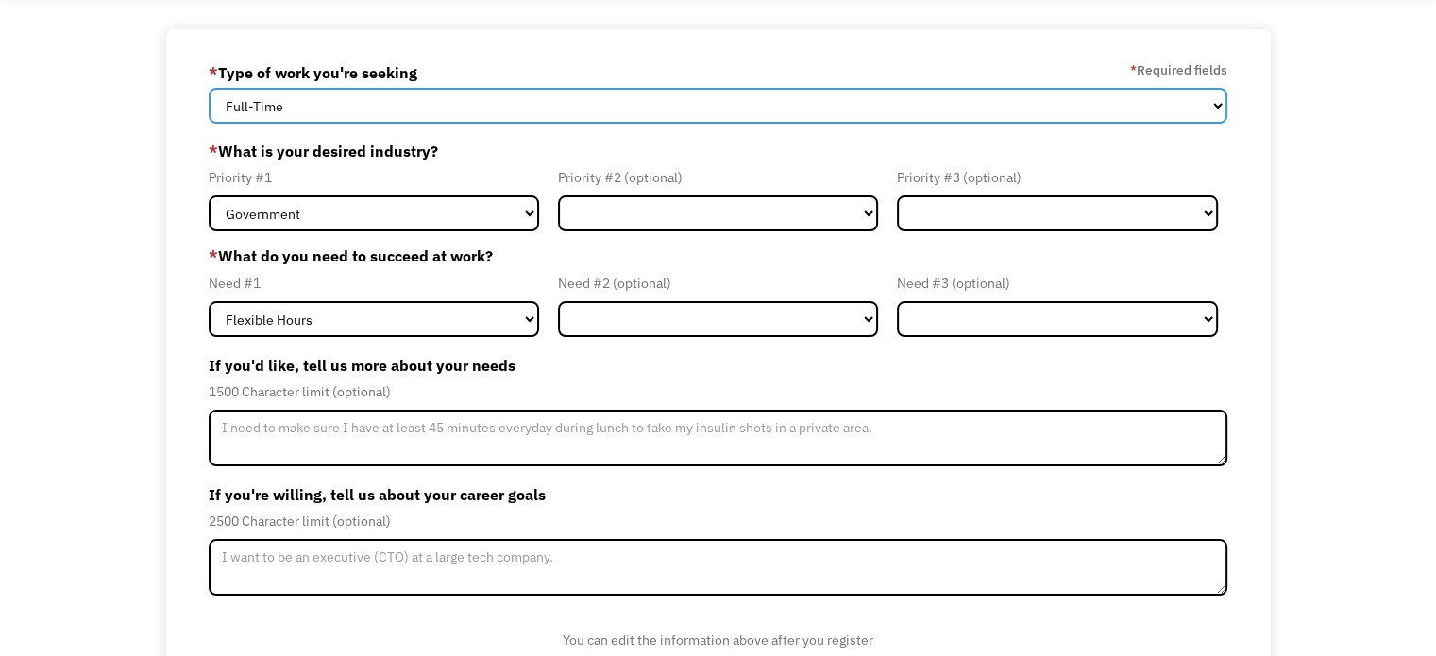
click at [363, 105] on select "Full-Time Part-Time Both Full-Time and Part-Time" at bounding box center [718, 106] width 1019 height 36
select select "Both Full-Time and Part-Time"
click at [209, 88] on select "Full-Time Part-Time Both Full-Time and Part-Time" at bounding box center [718, 106] width 1019 height 36
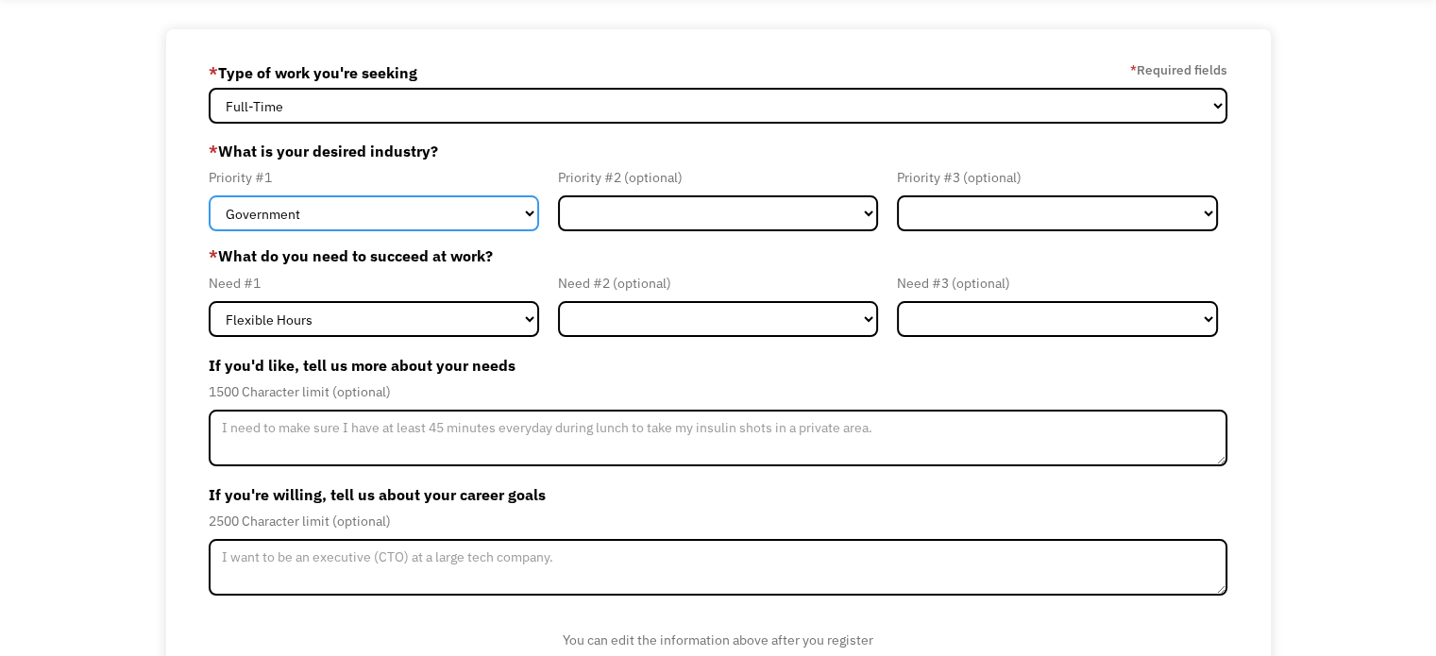
click at [332, 222] on select "Government Finance & Insurance Health & Social Care Tech & Engineering Creative…" at bounding box center [374, 213] width 330 height 36
select select "Administrative"
click at [209, 195] on select "Government Finance & Insurance Health & Social Care Tech & Engineering Creative…" at bounding box center [374, 213] width 330 height 36
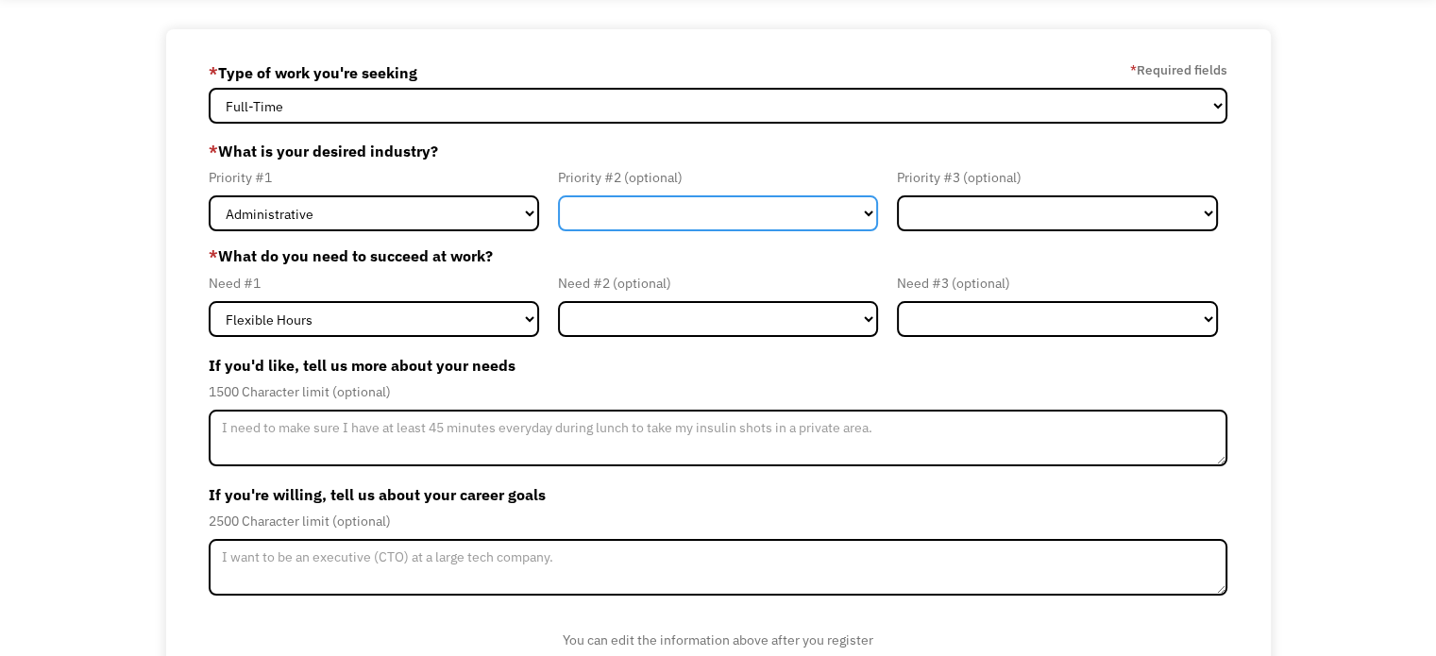
click at [617, 218] on select "Government Finance & Insurance Health & Social Care Tech & Engineering Creative…" at bounding box center [718, 213] width 321 height 36
select select "Creative & Design"
click at [558, 195] on select "Government Finance & Insurance Health & Social Care Tech & Engineering Creative…" at bounding box center [718, 213] width 321 height 36
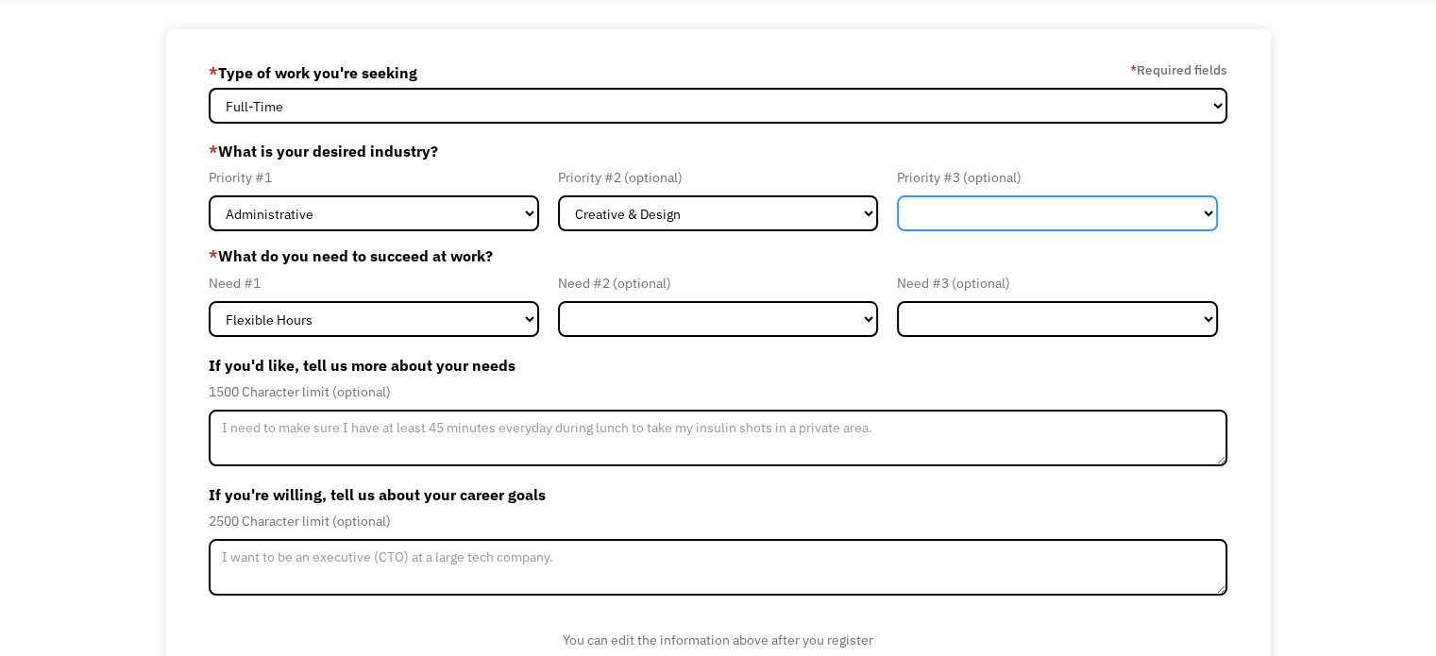
click at [995, 203] on select "Government Finance & Insurance Health & Social Care Tech & Engineering Creative…" at bounding box center [1057, 213] width 321 height 36
select select "Health & Social Care"
click at [897, 195] on select "Government Finance & Insurance Health & Social Care Tech & Engineering Creative…" at bounding box center [1057, 213] width 321 height 36
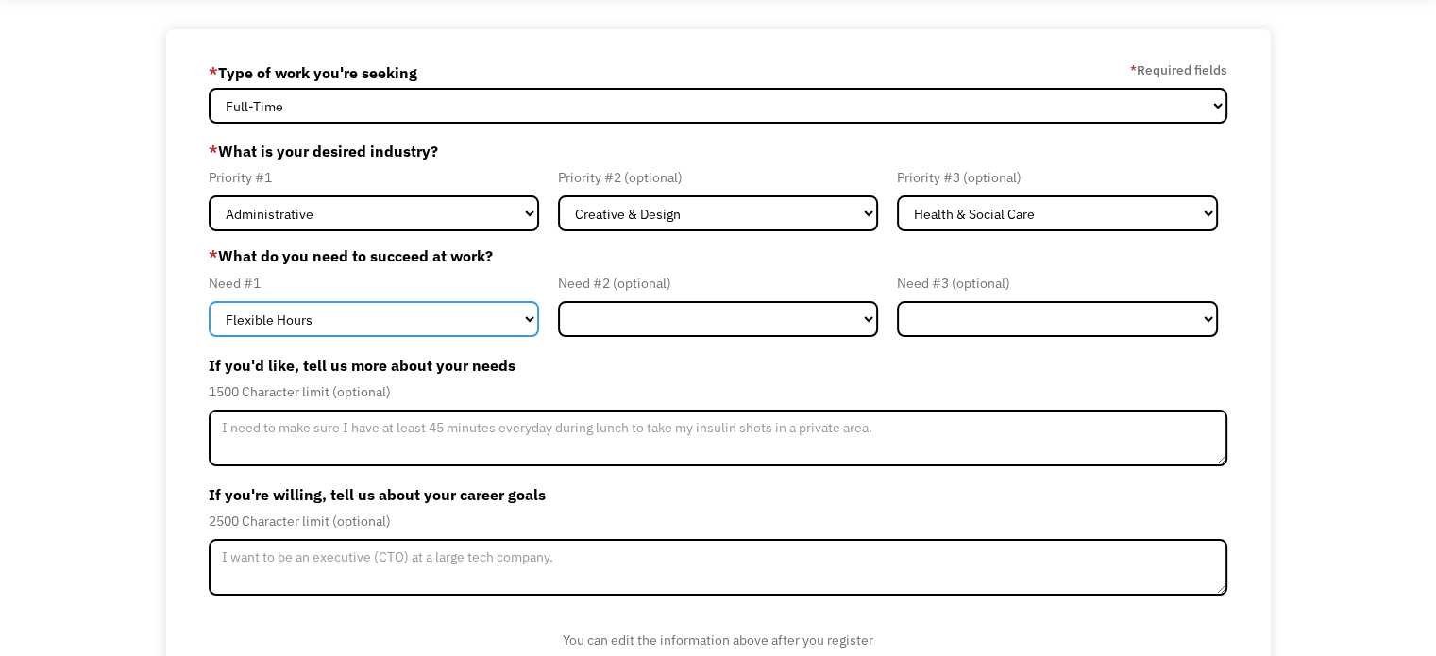
click at [441, 324] on select "Flexible Hours Remote Work Service Animal On-site Accommodations Visual Support…" at bounding box center [374, 319] width 330 height 36
select select "Remote Work"
click at [209, 301] on select "Flexible Hours Remote Work Service Animal On-site Accommodations Visual Support…" at bounding box center [374, 319] width 330 height 36
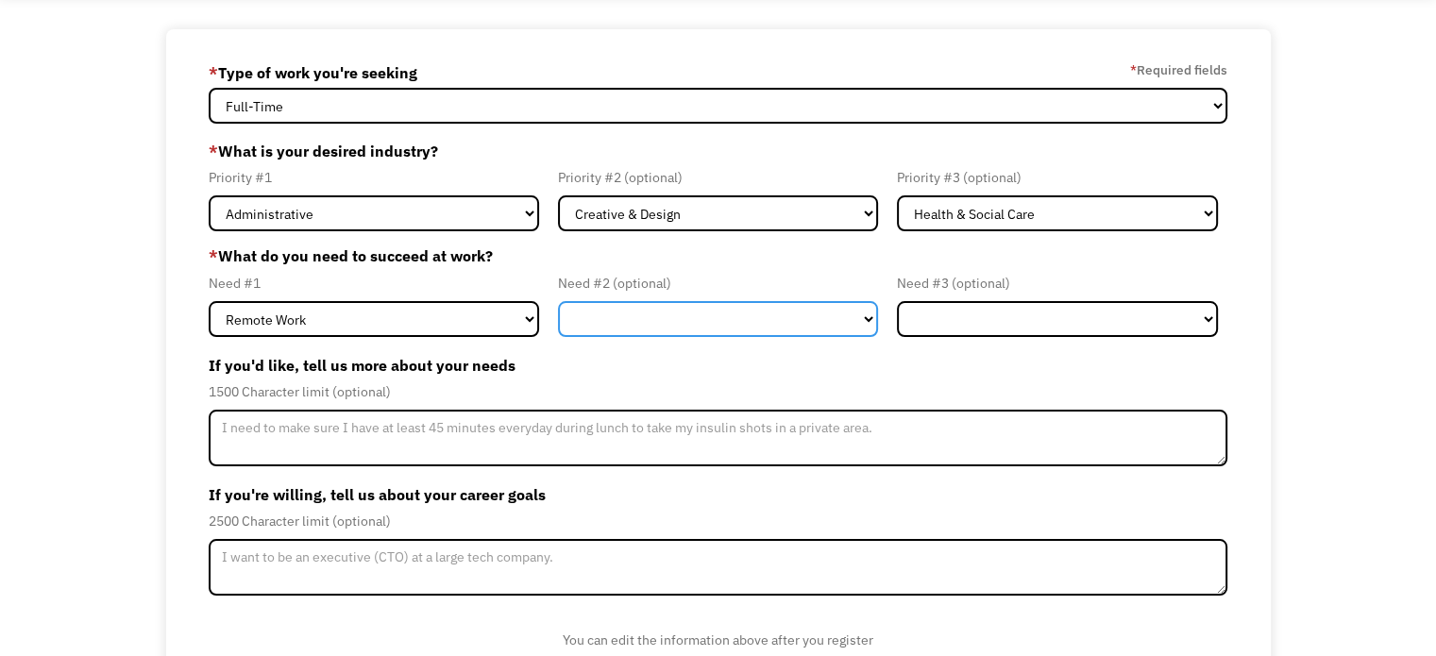
click at [657, 319] on select "Flexible Hours Remote Work Service Animal On-site Accommodations Visual Support…" at bounding box center [718, 319] width 321 height 36
select select "Flexible Hours"
click at [558, 301] on select "Flexible Hours Remote Work Service Animal On-site Accommodations Visual Support…" at bounding box center [718, 319] width 321 height 36
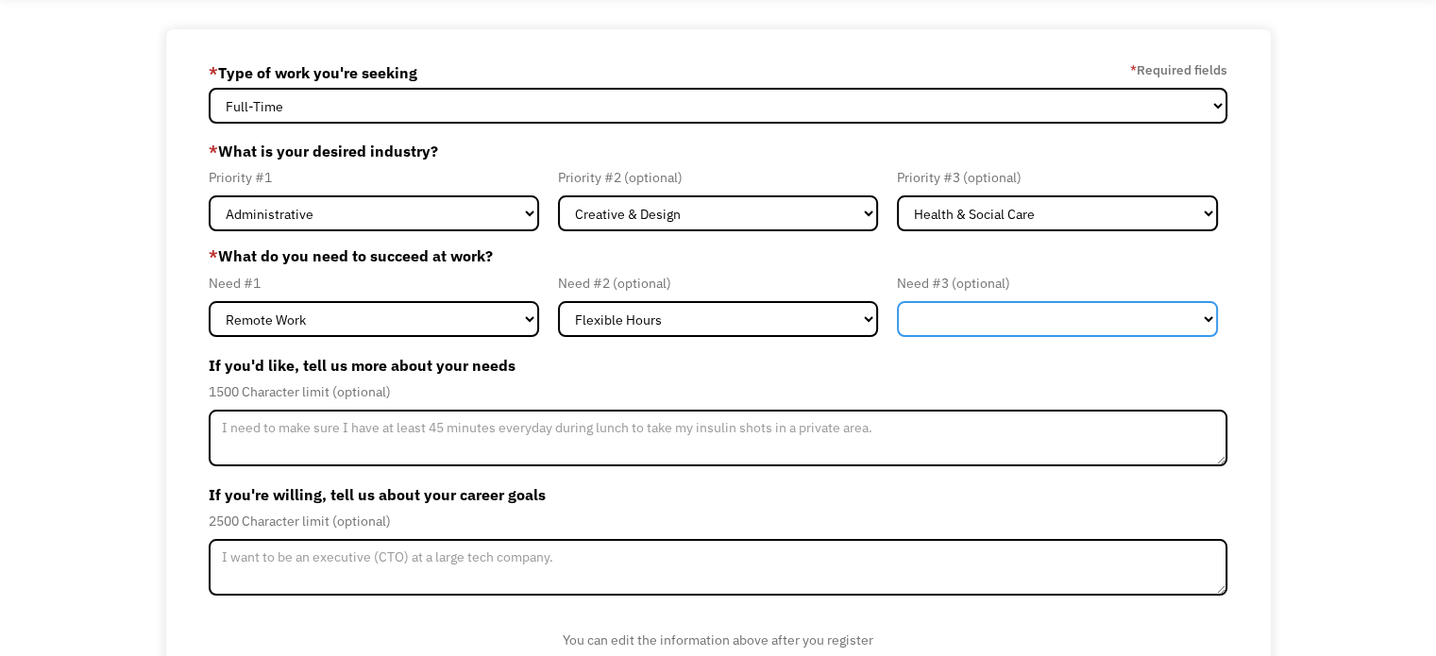
click at [914, 315] on select "Flexible Hours Remote Work Service Animal On-site Accommodations Visual Support…" at bounding box center [1057, 319] width 321 height 36
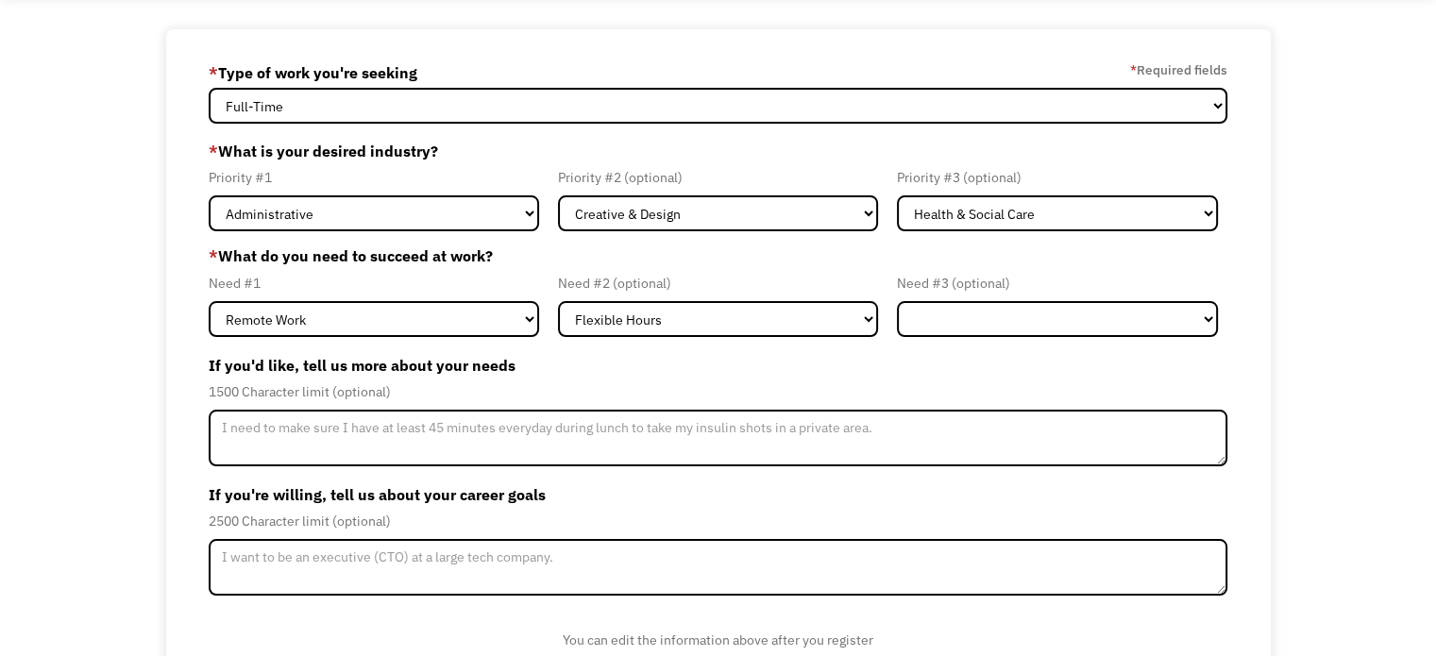
click at [1322, 339] on div "68af4d1007df33376676e74f rachael.a.allman@gmail.com Rachael Woodard * Type of w…" at bounding box center [718, 388] width 1436 height 718
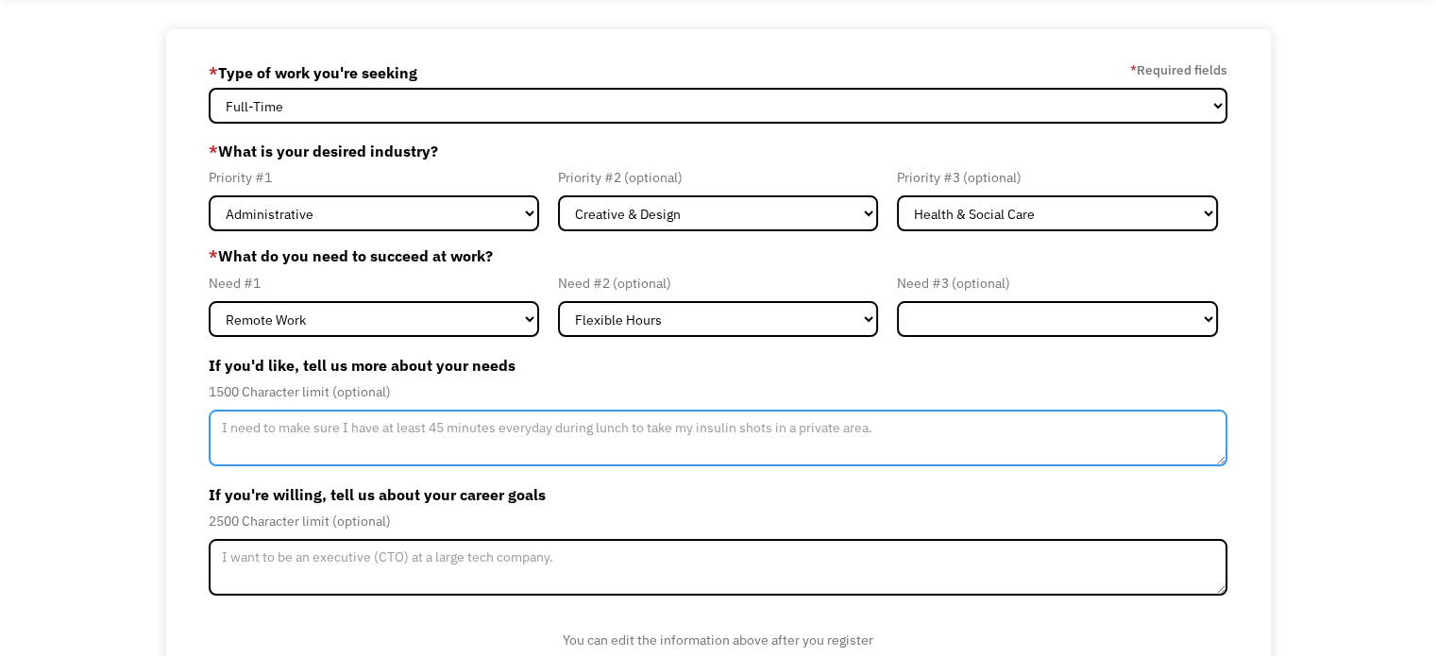
click at [423, 439] on textarea "Member-Update-Form-Step2" at bounding box center [718, 438] width 1019 height 57
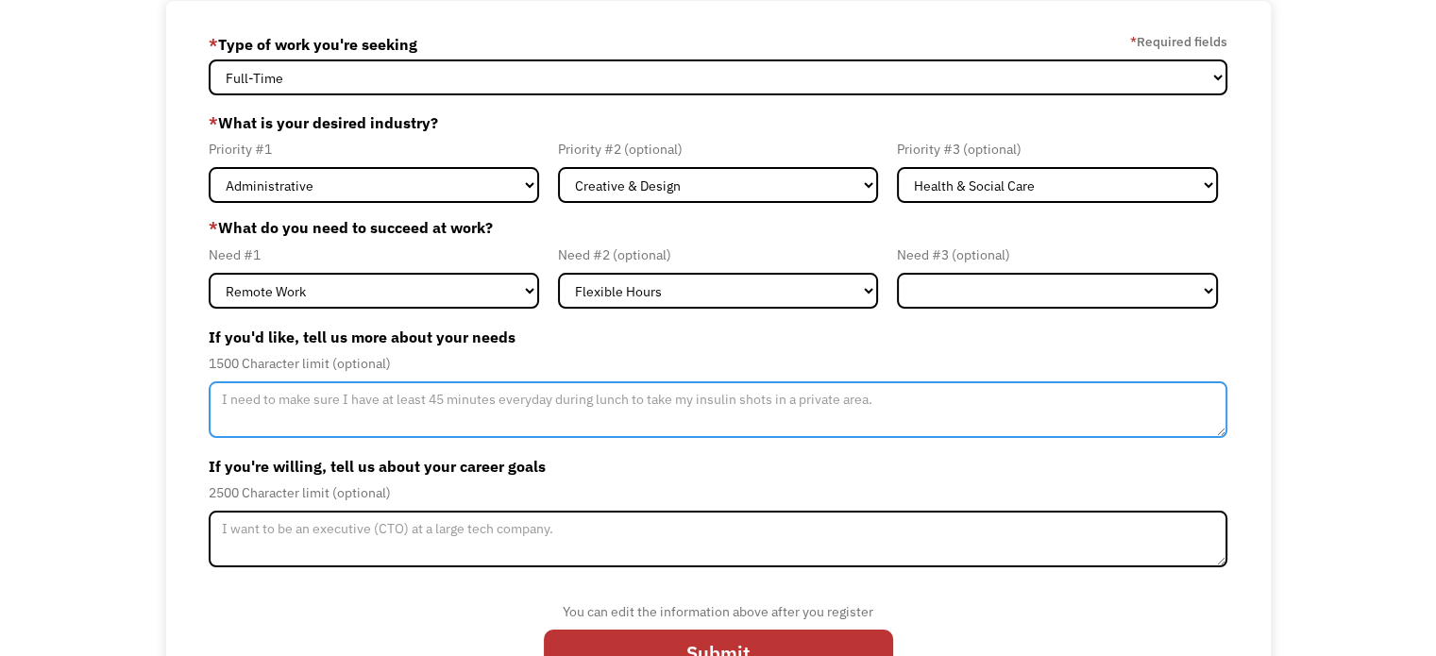
scroll to position [90, 0]
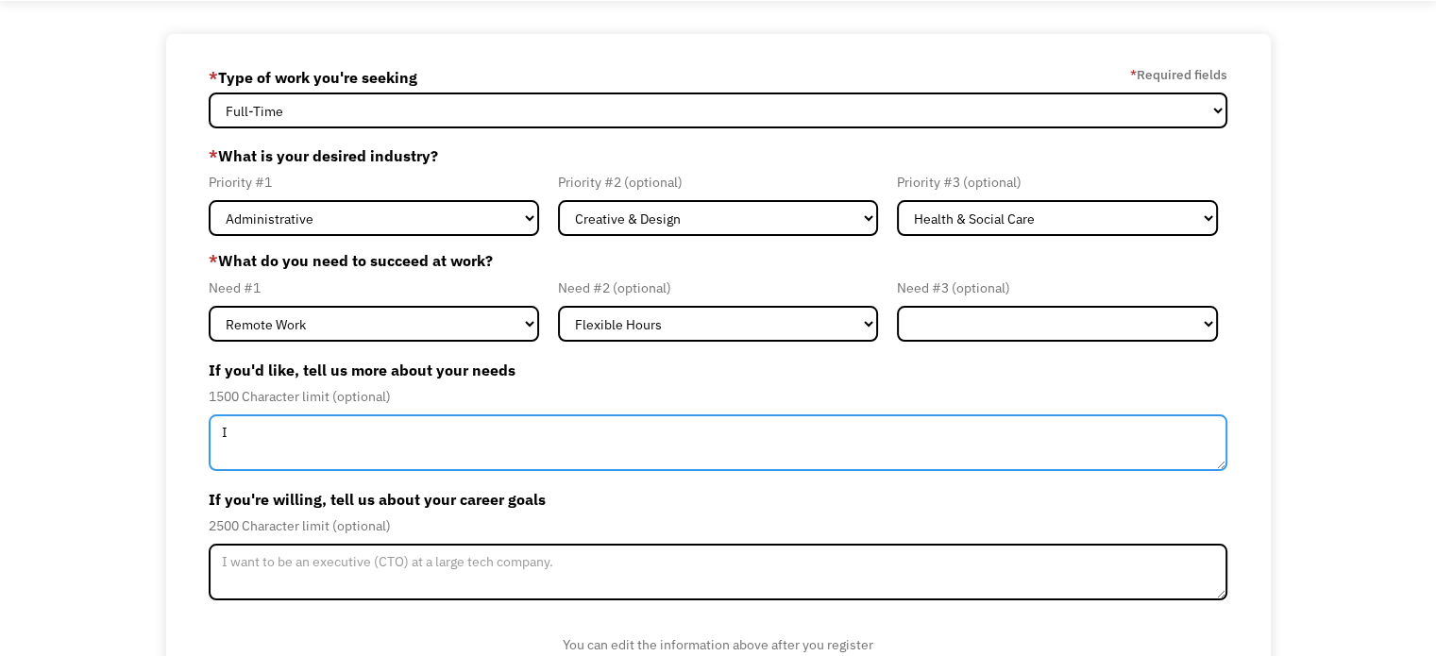
type textarea "I"
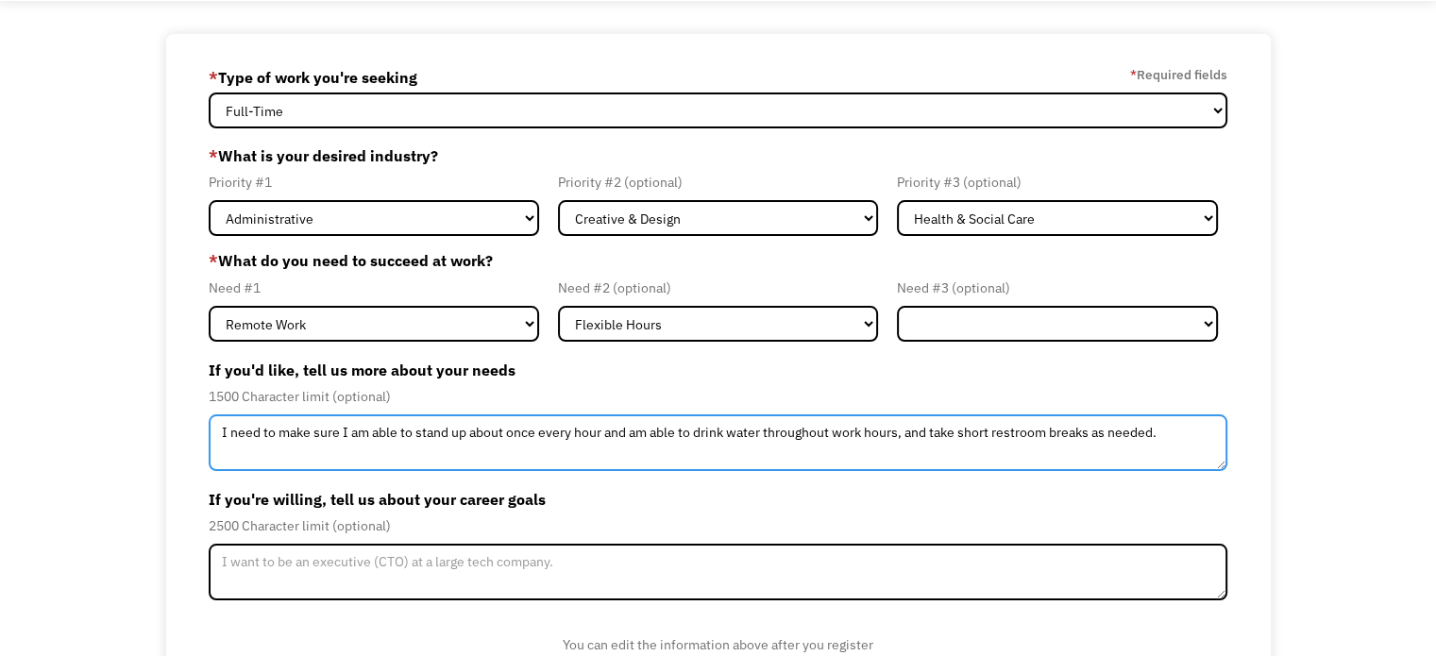
type textarea "I need to make sure I am able to stand up about once every hour and am able to …"
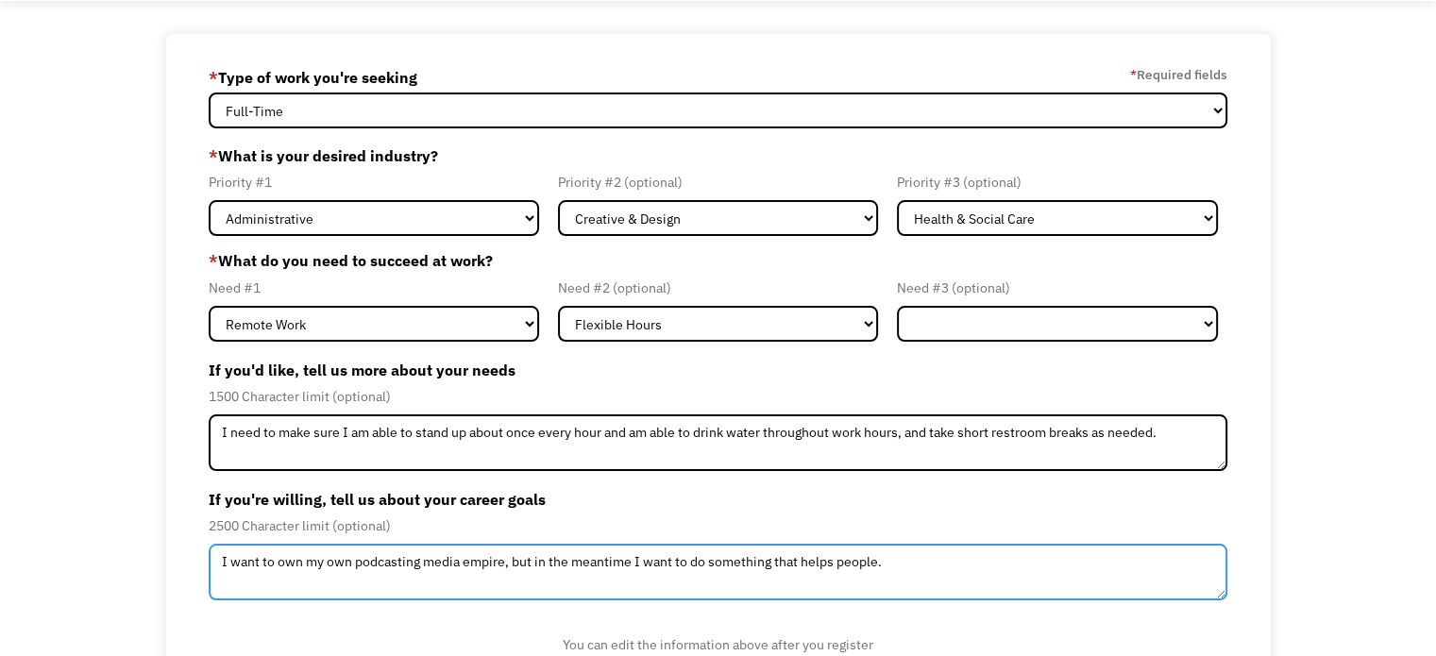
scroll to position [184, 0]
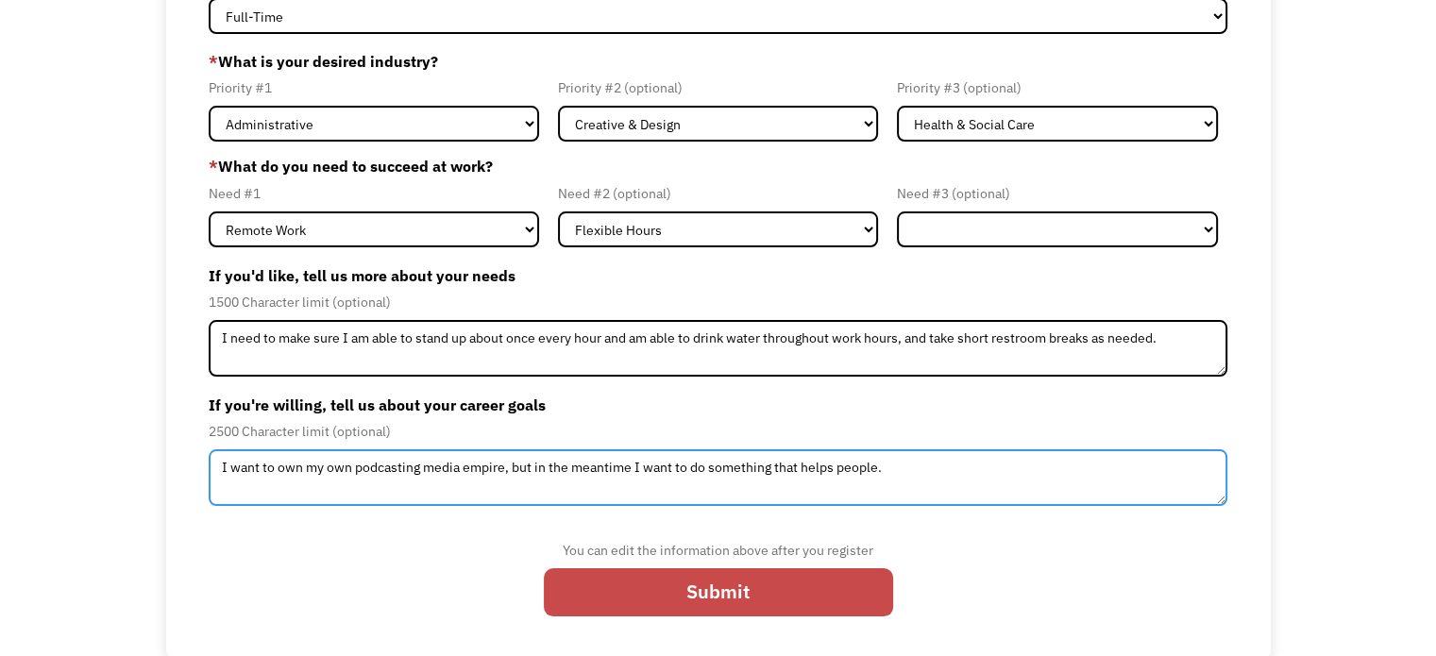
type textarea "I want to own my own podcasting media empire, but in the meantime I want to do …"
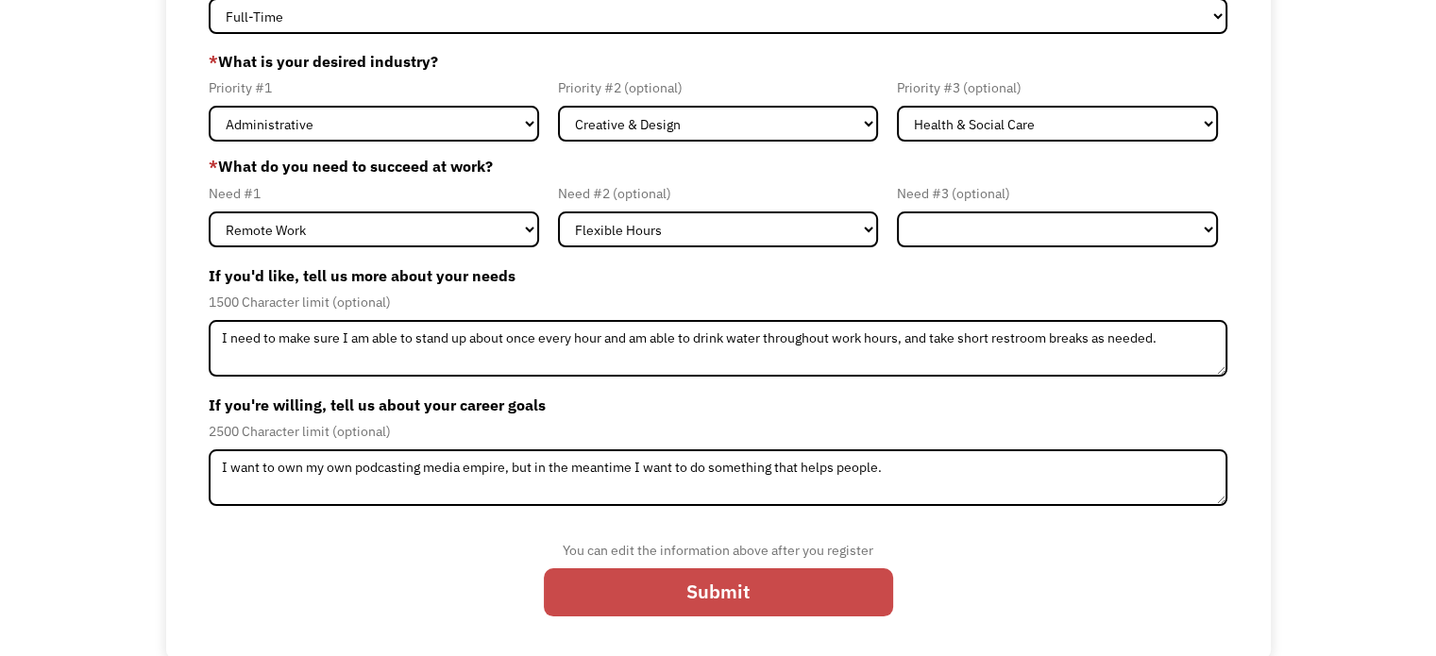
click at [819, 569] on input "Submit" at bounding box center [718, 592] width 349 height 49
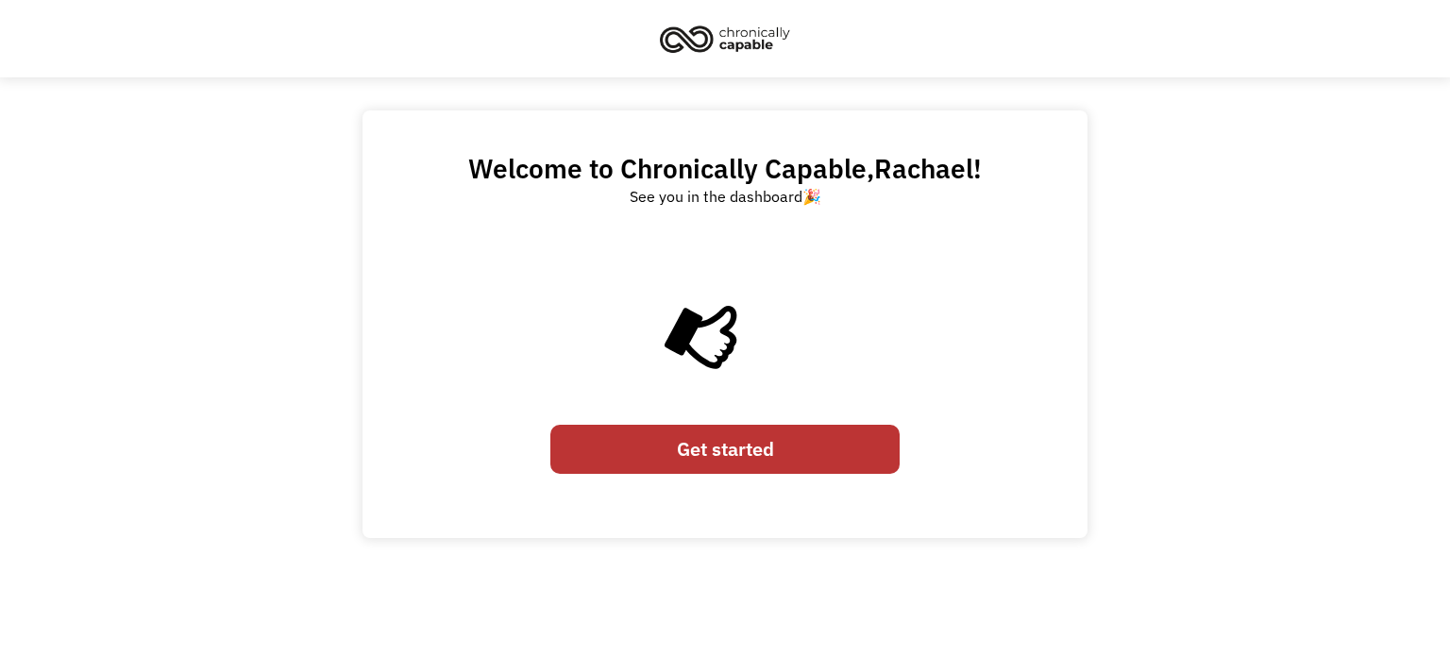
click at [725, 436] on link "Get started" at bounding box center [724, 449] width 349 height 49
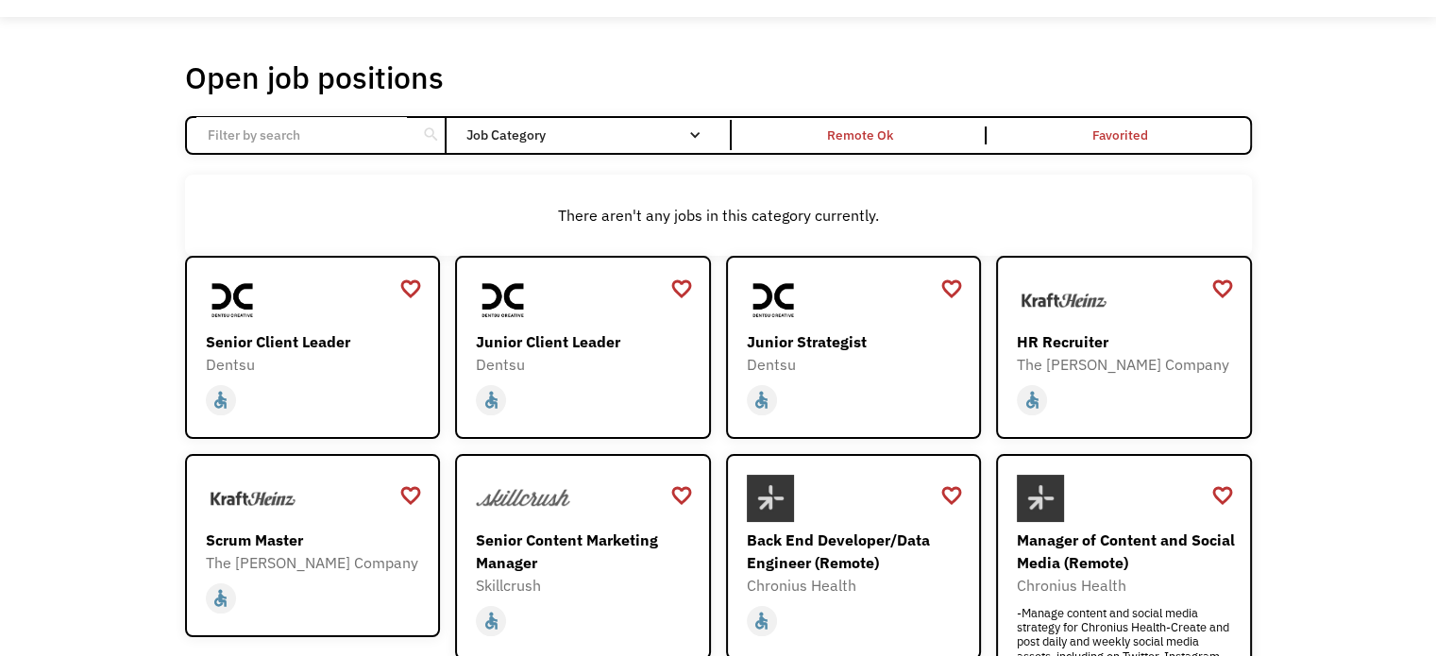
scroll to position [94, 0]
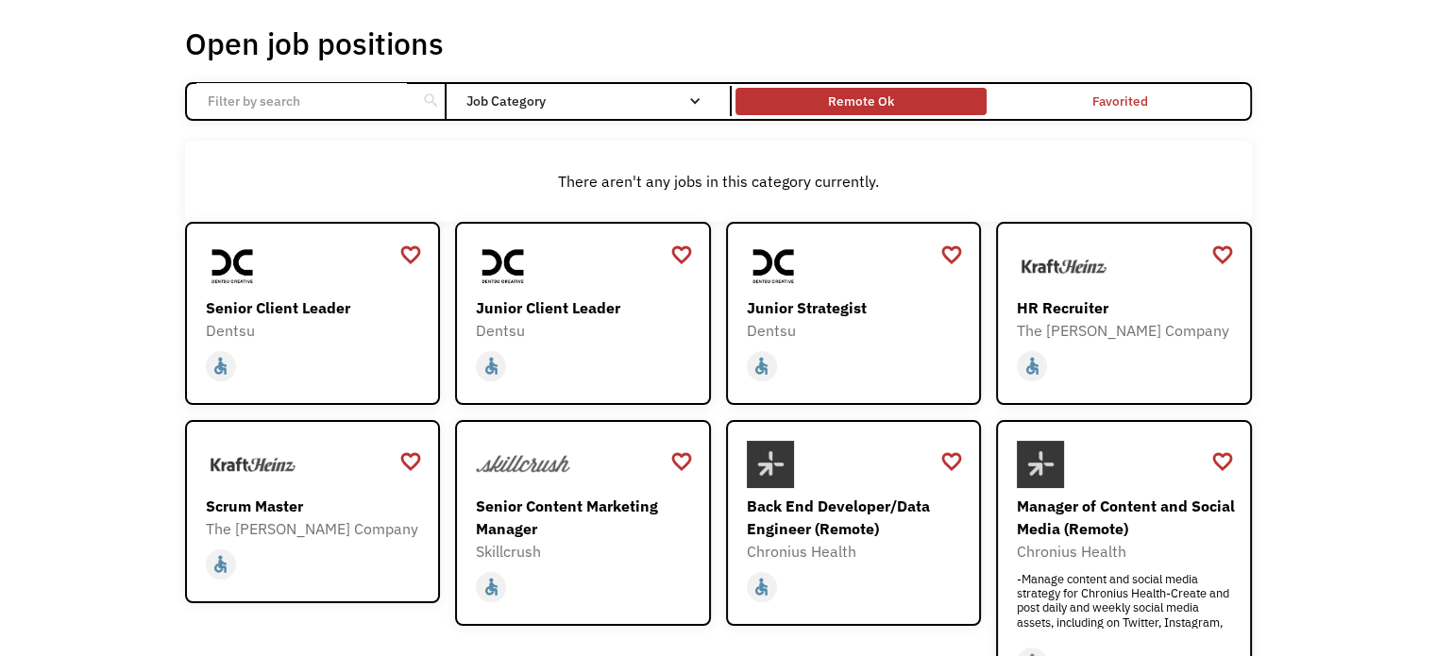
click at [813, 100] on div "Remote Ok" at bounding box center [860, 102] width 251 height 19
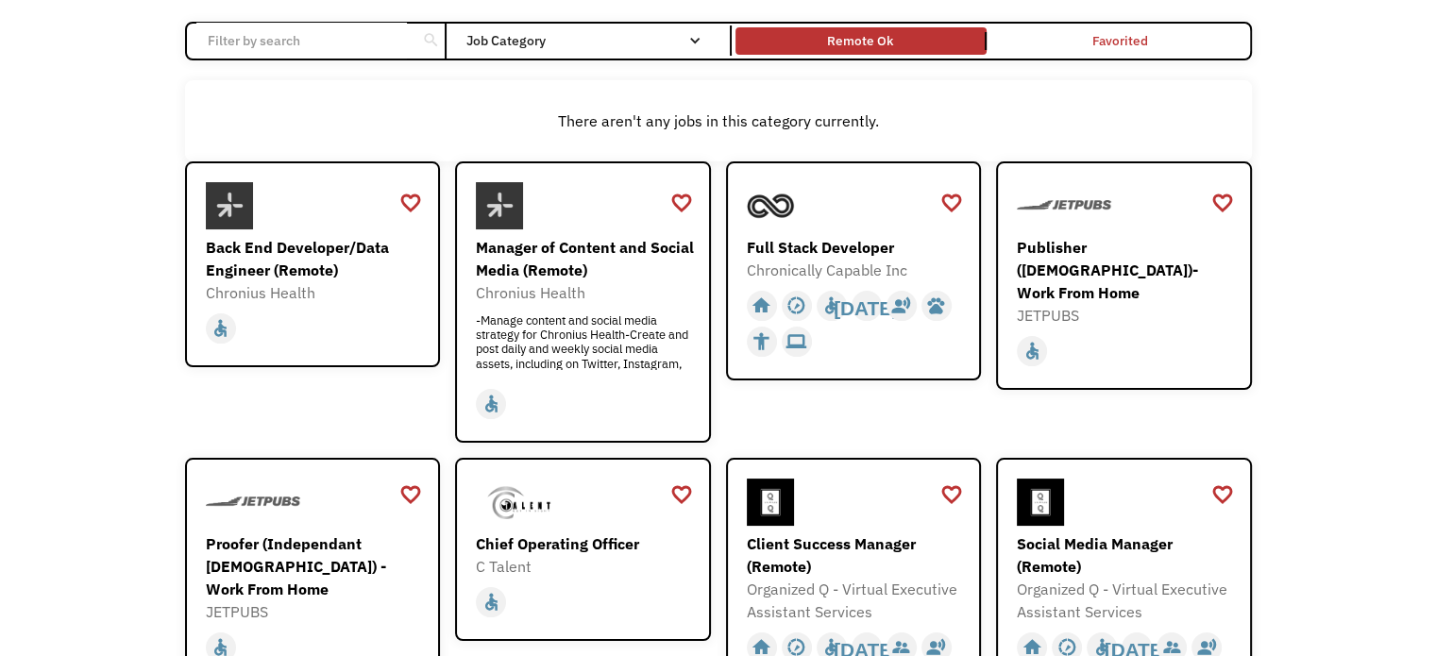
scroll to position [189, 0]
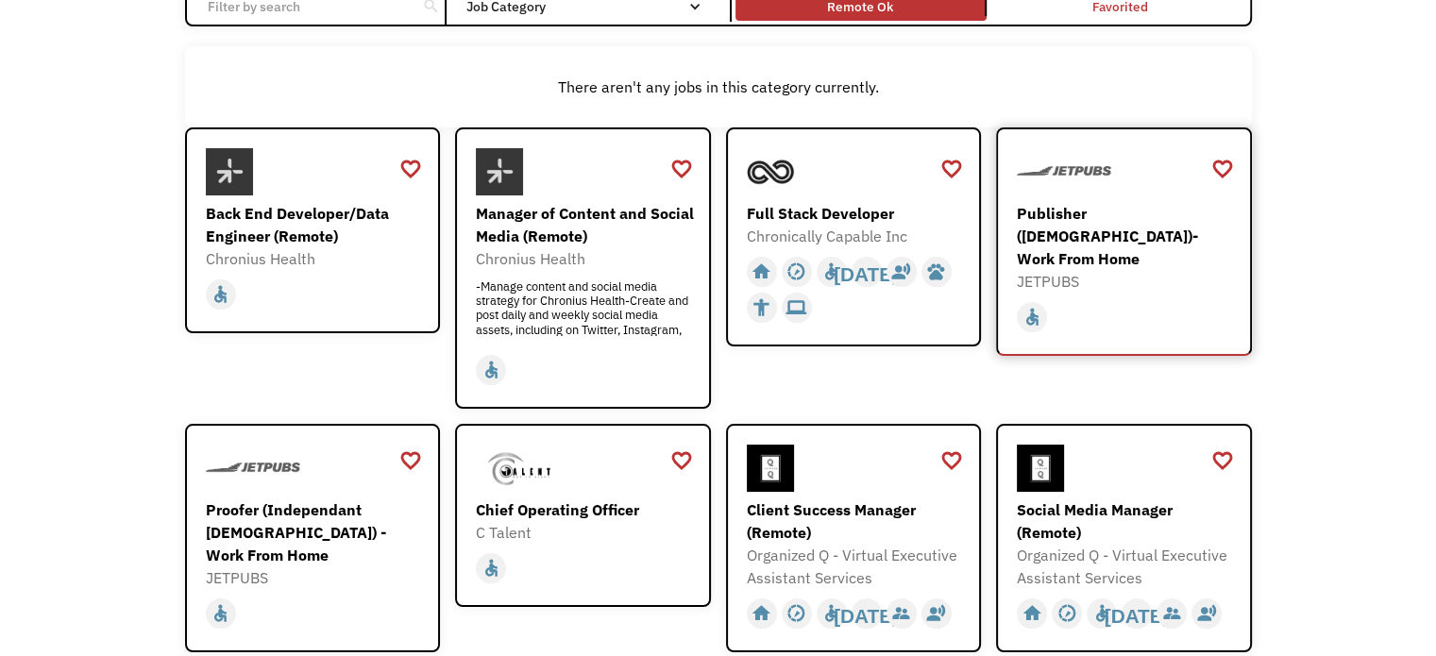
click at [1041, 233] on div "Publisher ([DEMOGRAPHIC_DATA])- Work From Home" at bounding box center [1126, 236] width 219 height 68
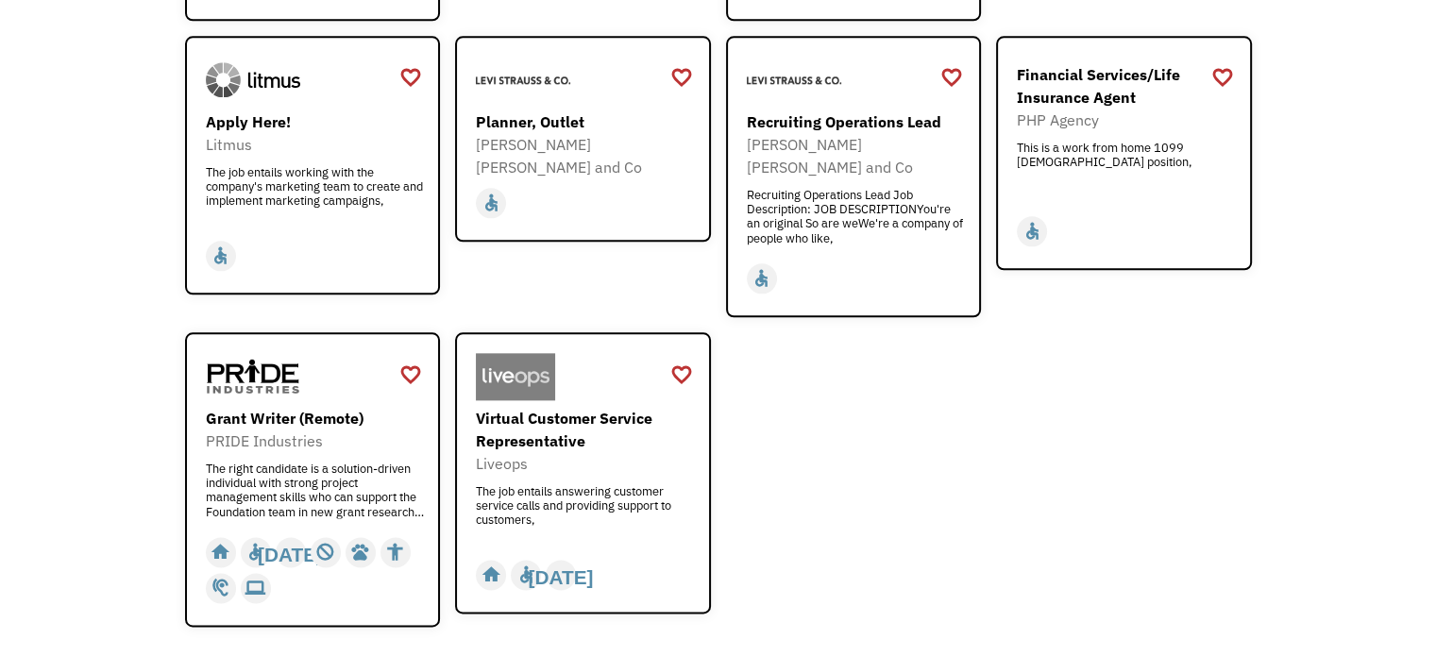
scroll to position [2360, 0]
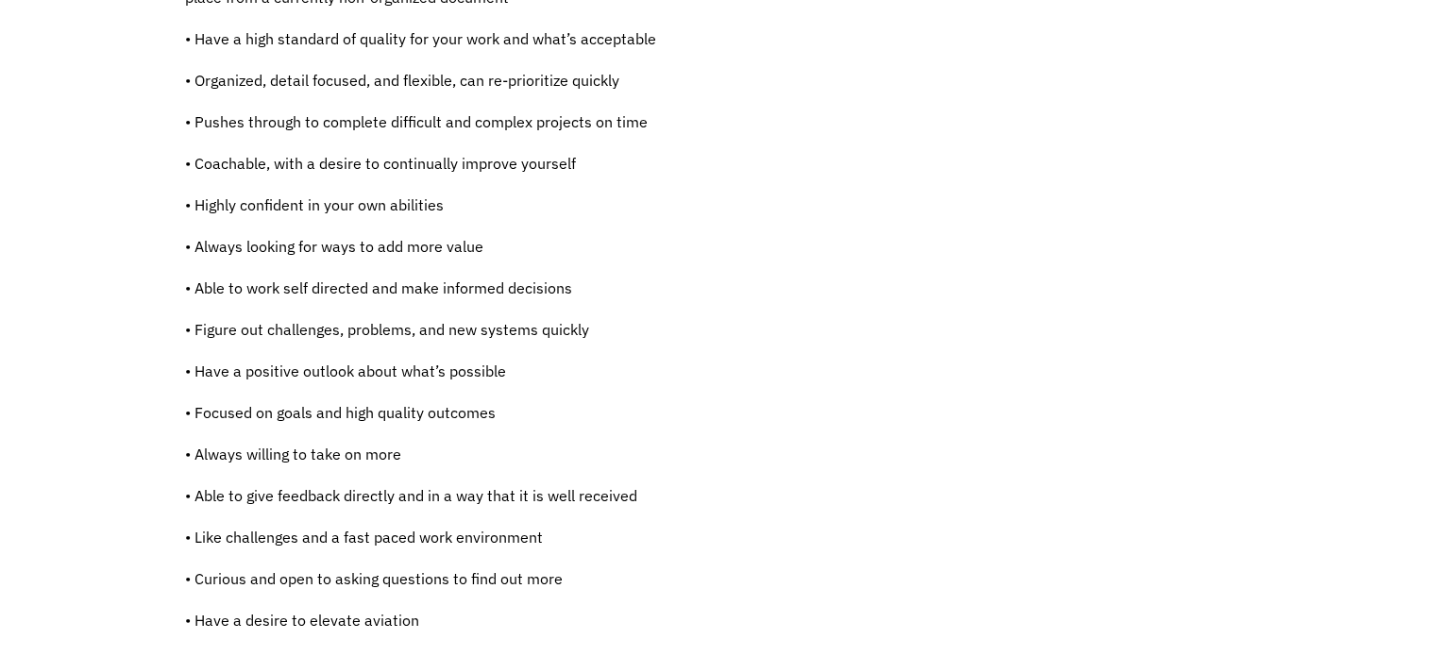
scroll to position [1416, 0]
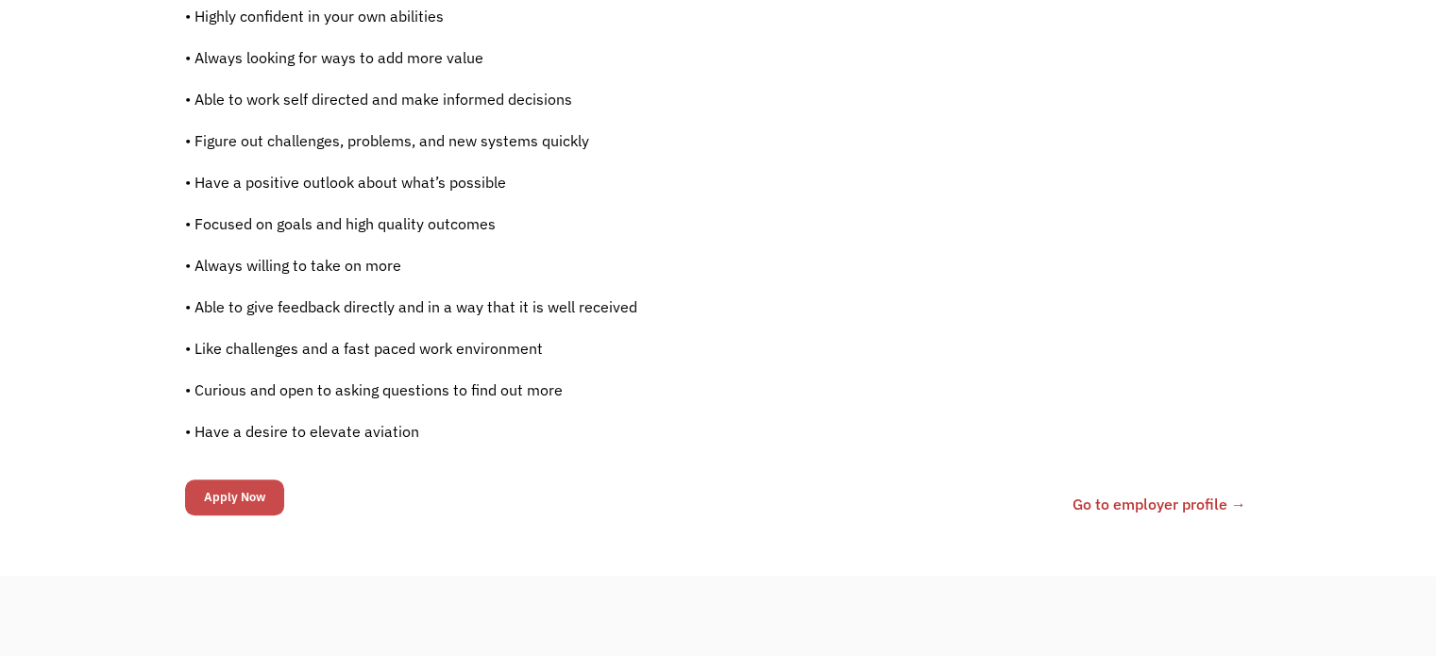
click at [234, 493] on input "Apply Now" at bounding box center [234, 498] width 99 height 36
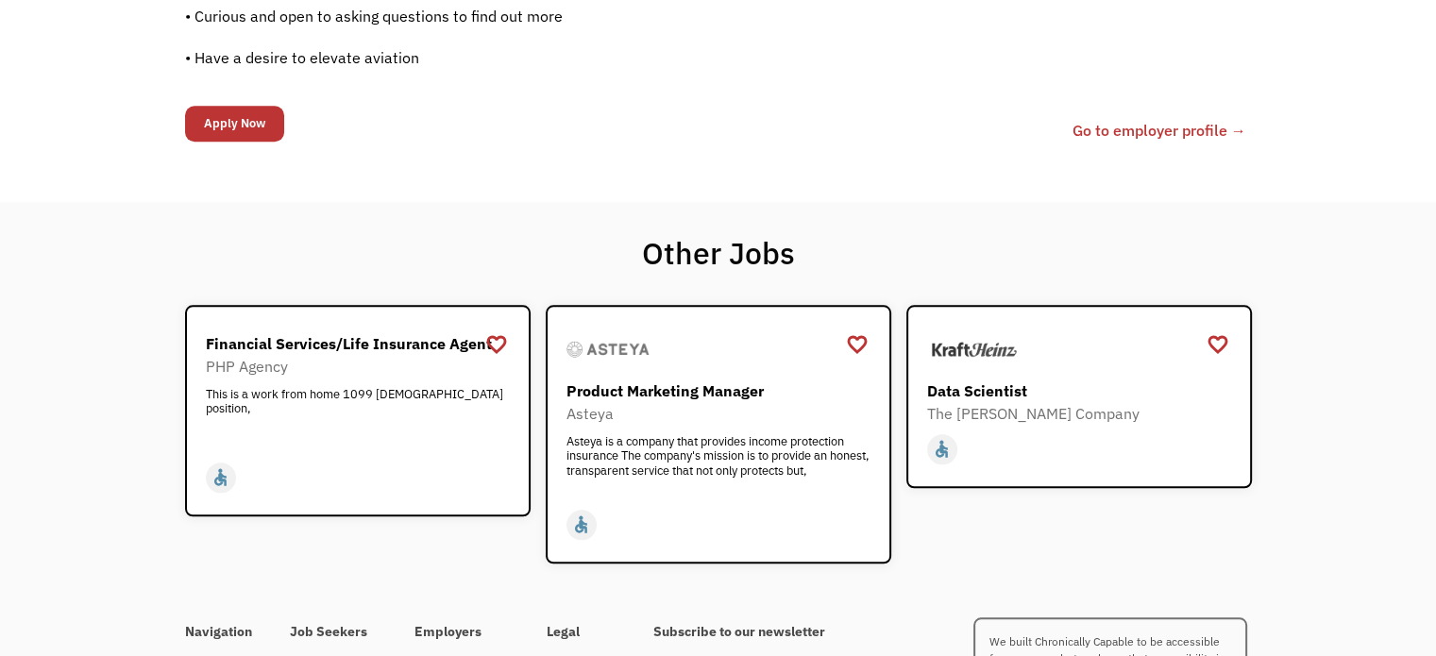
scroll to position [1794, 0]
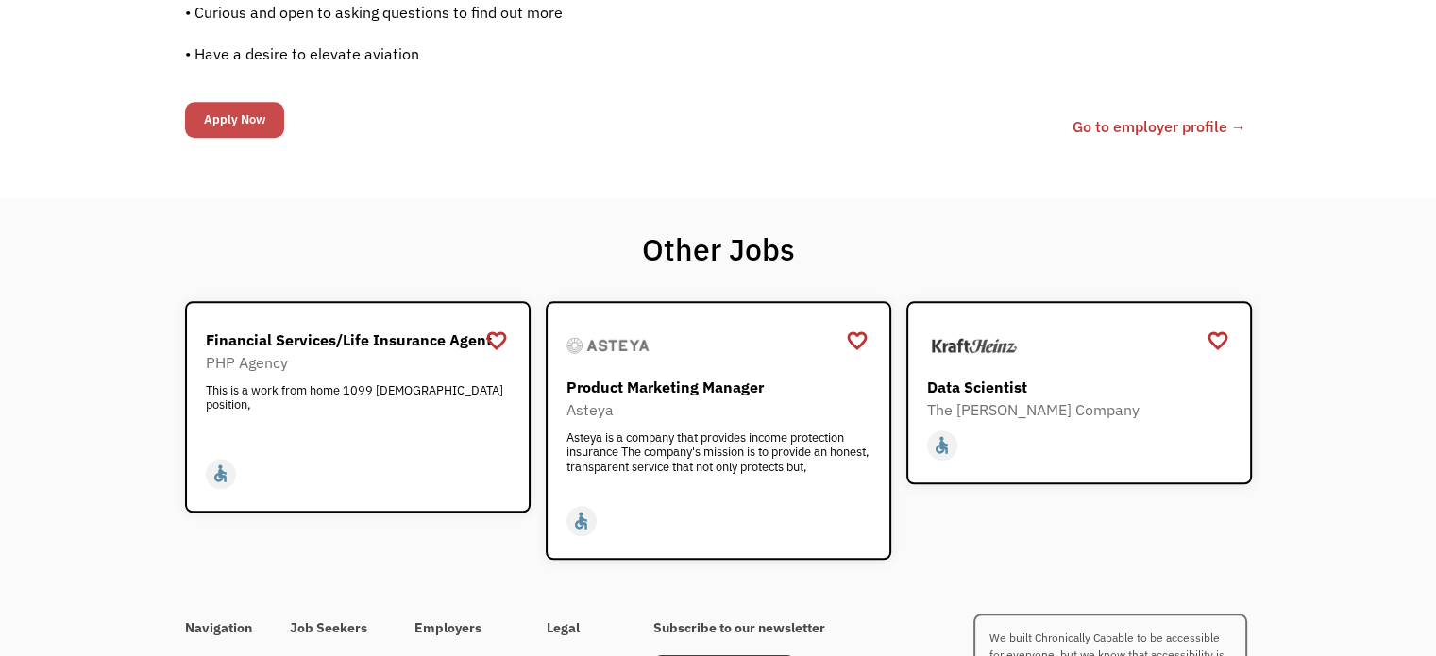
click at [226, 123] on input "Apply Now" at bounding box center [234, 120] width 99 height 36
click at [227, 123] on input "Apply Now" at bounding box center [234, 120] width 99 height 36
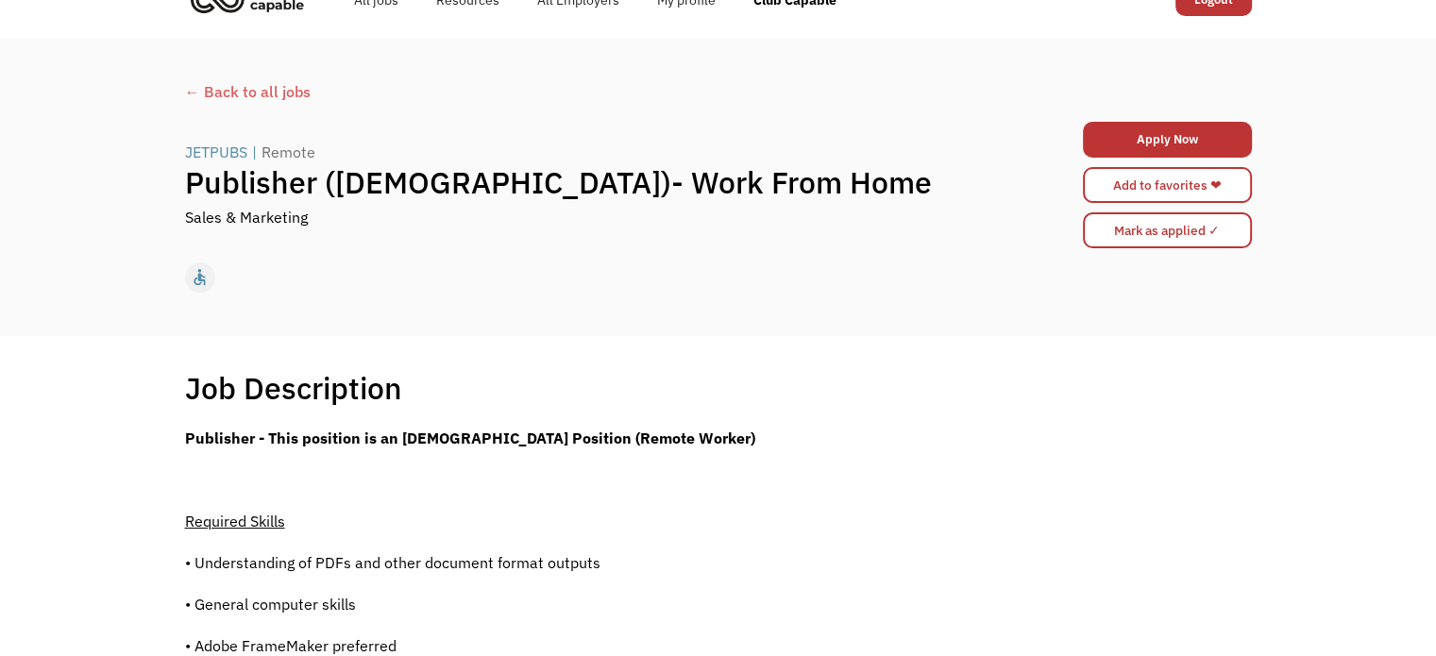
scroll to position [0, 0]
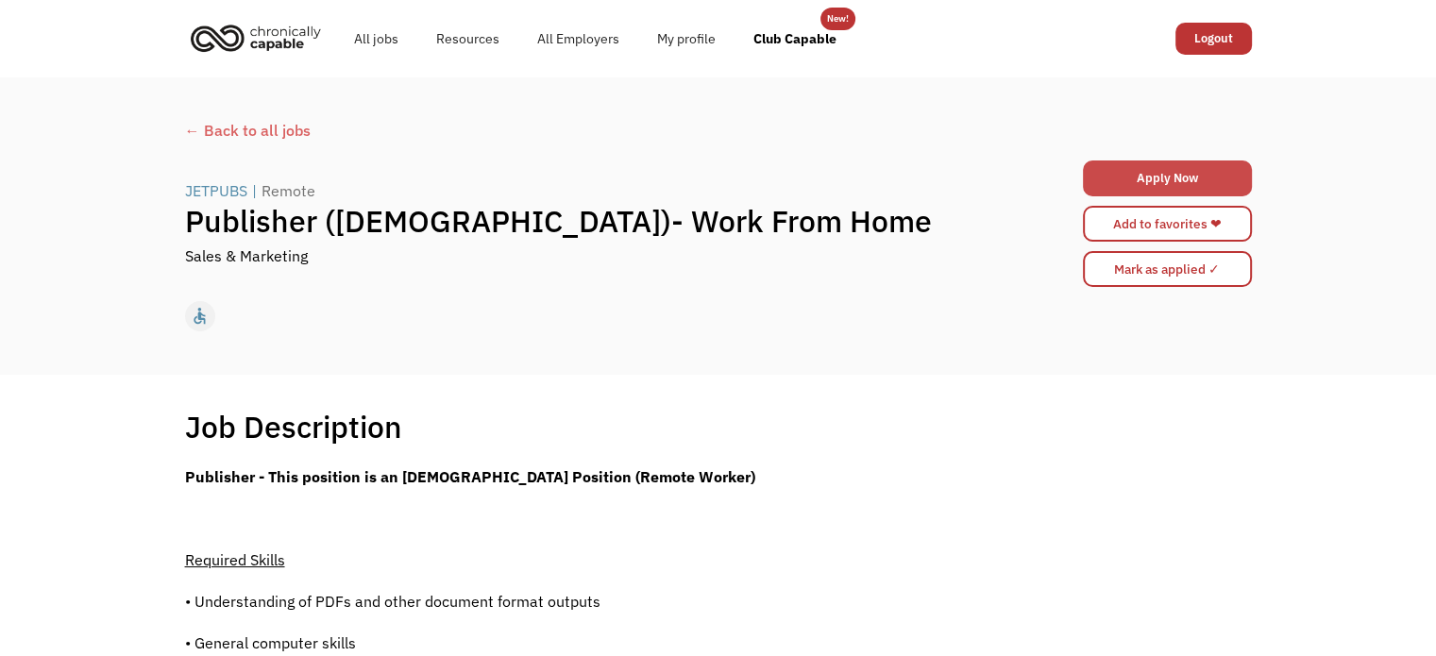
click at [1167, 183] on link "Apply Now" at bounding box center [1167, 179] width 169 height 36
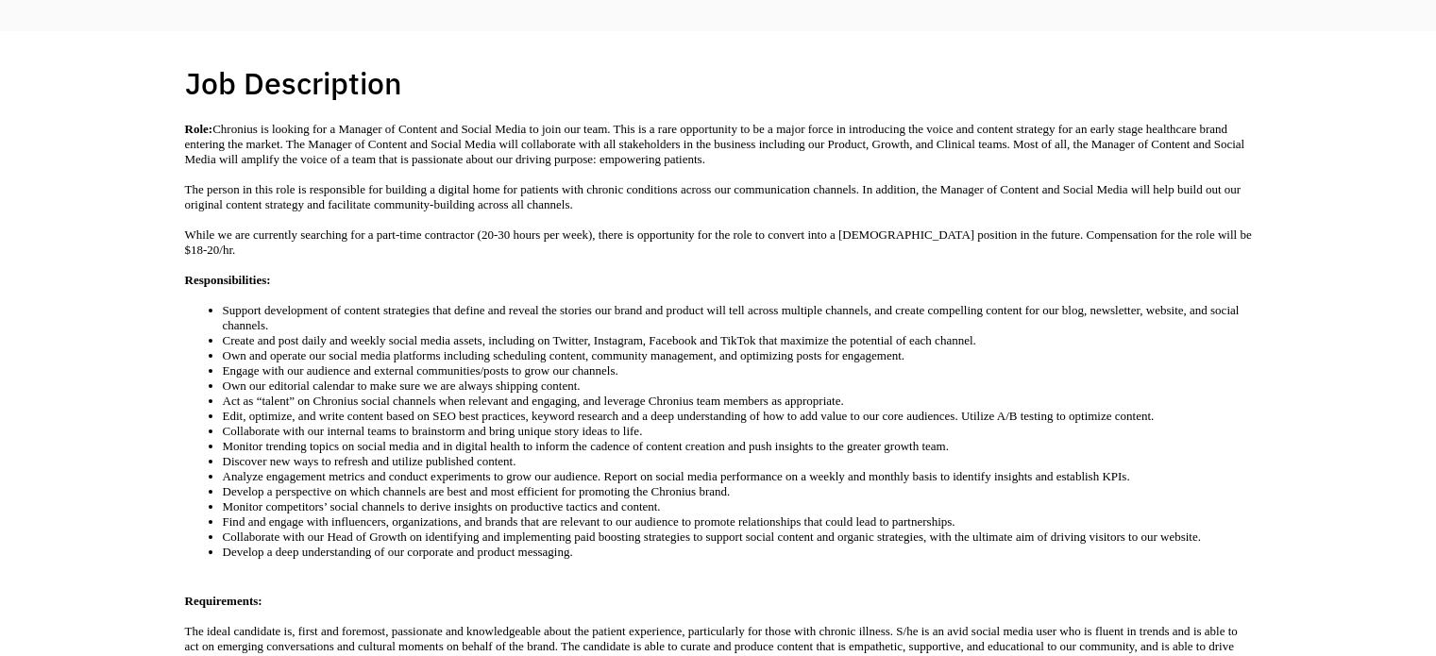
scroll to position [378, 0]
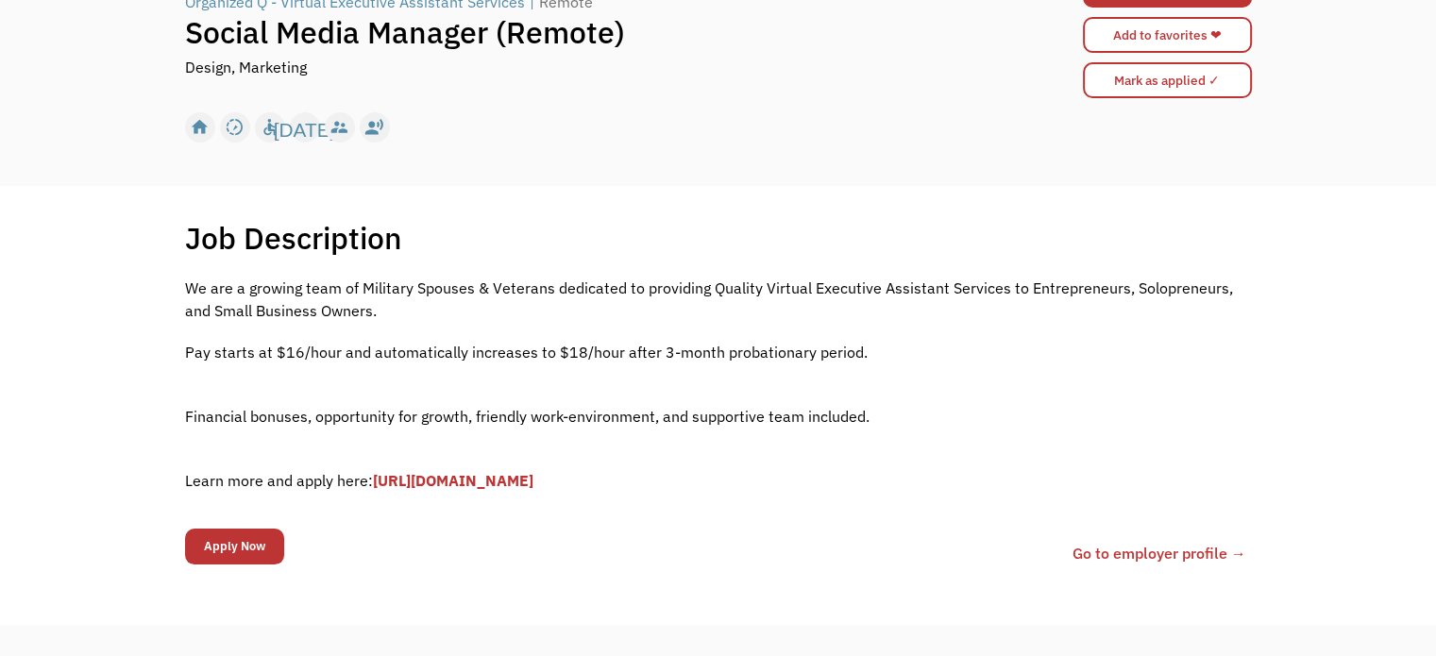
scroll to position [94, 0]
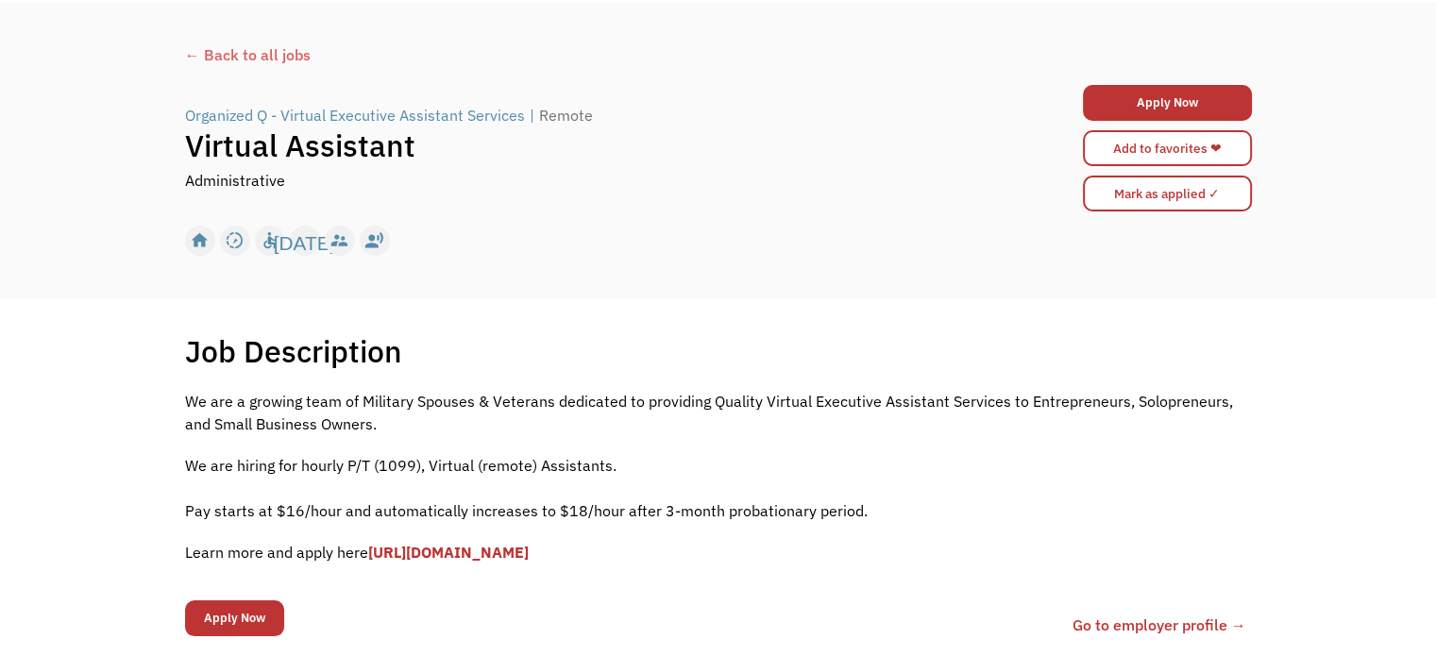
scroll to position [189, 0]
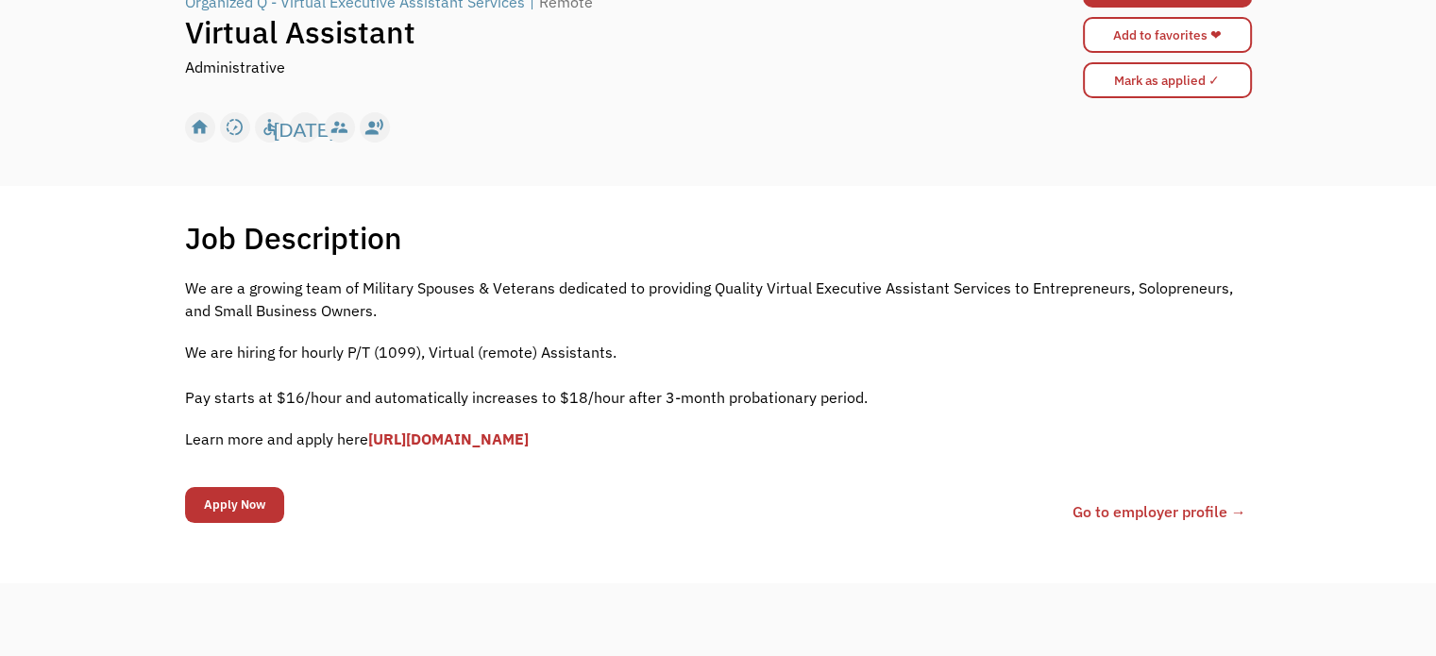
click at [529, 441] on link "[URL][DOMAIN_NAME]" at bounding box center [448, 439] width 161 height 19
